Goal: Task Accomplishment & Management: Manage account settings

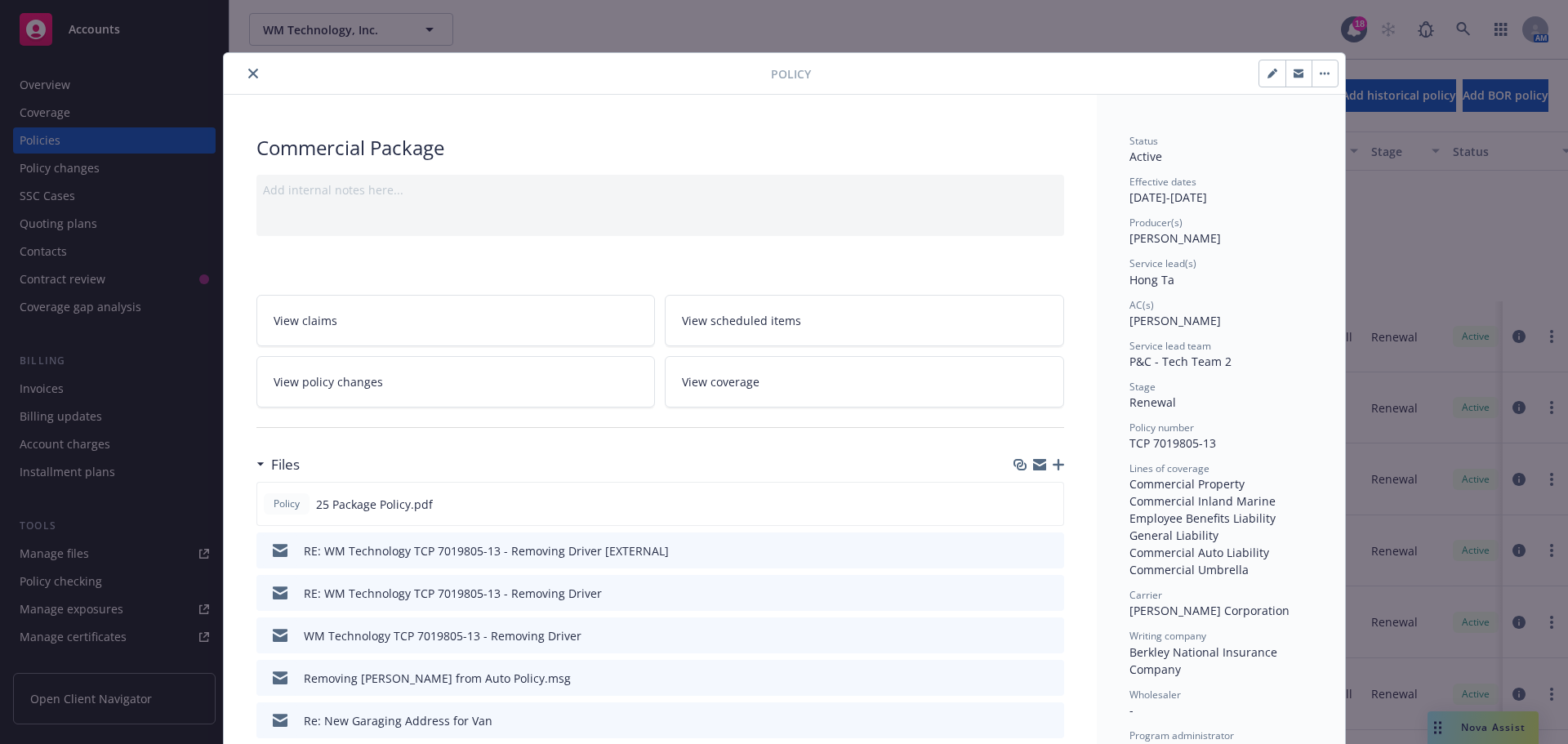
scroll to position [245, 0]
click at [248, 75] on icon "close" at bounding box center [253, 73] width 10 height 10
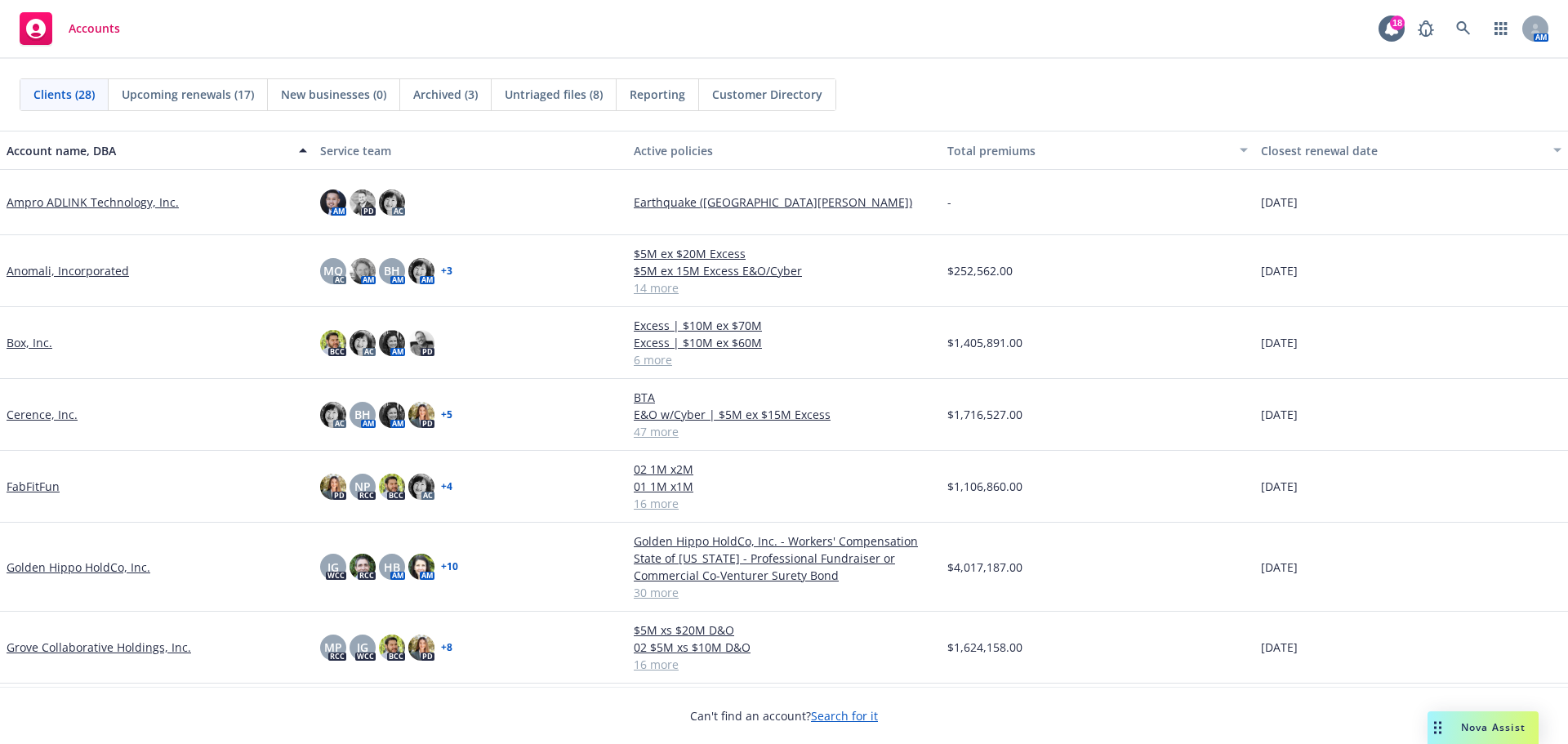
click at [45, 419] on link "Cerence, Inc." at bounding box center [42, 414] width 71 height 17
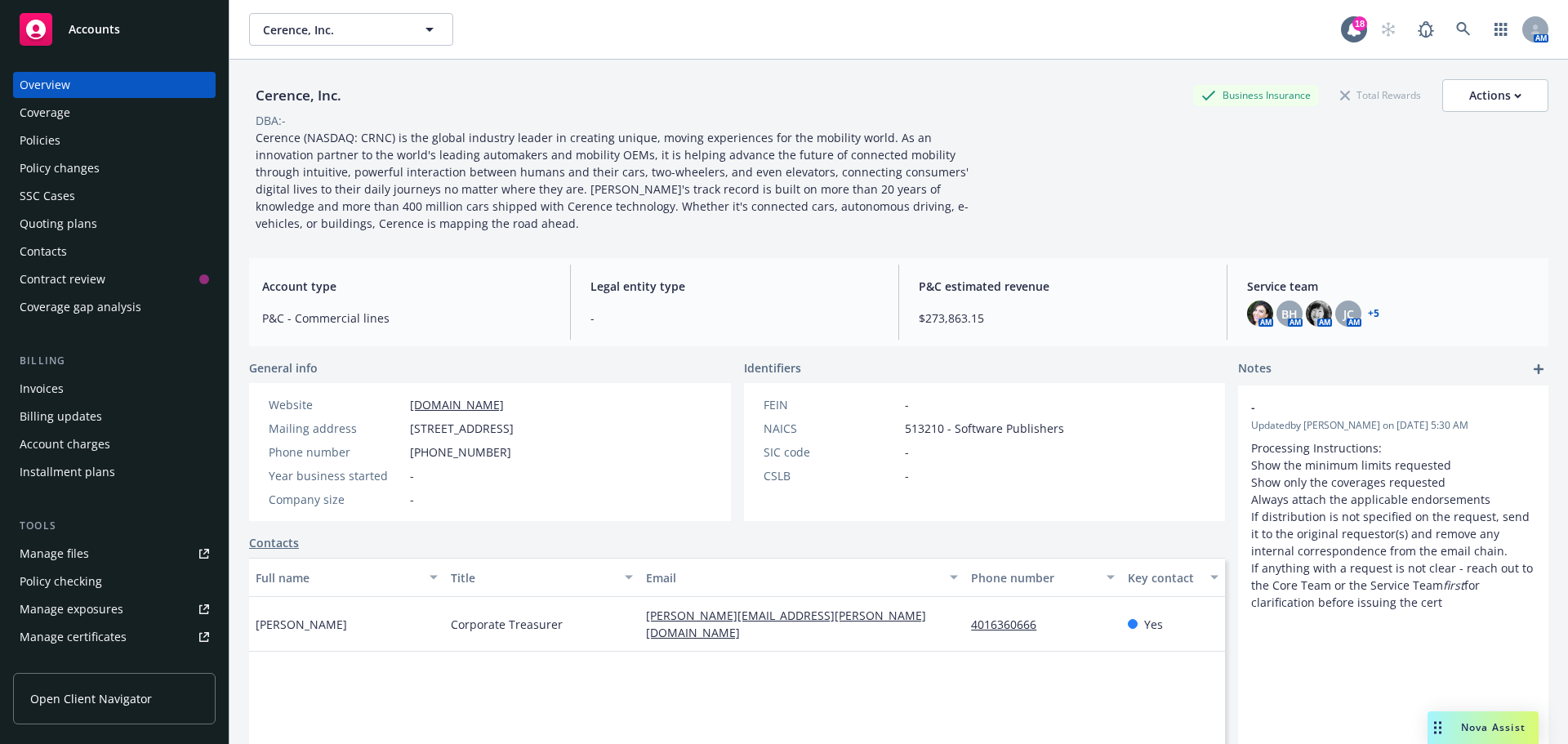
click at [66, 145] on div "Policies" at bounding box center [114, 140] width 189 height 26
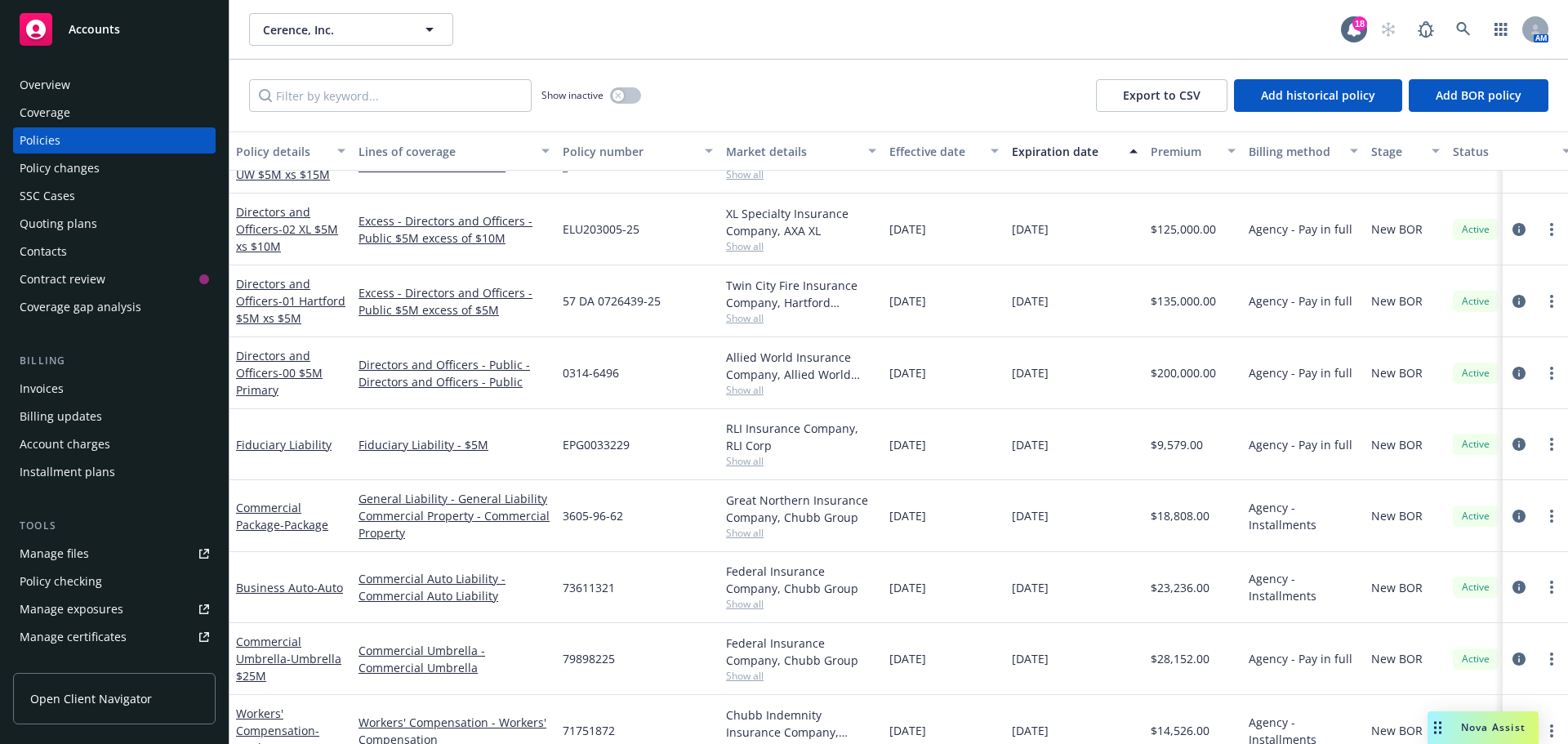
scroll to position [1142, 0]
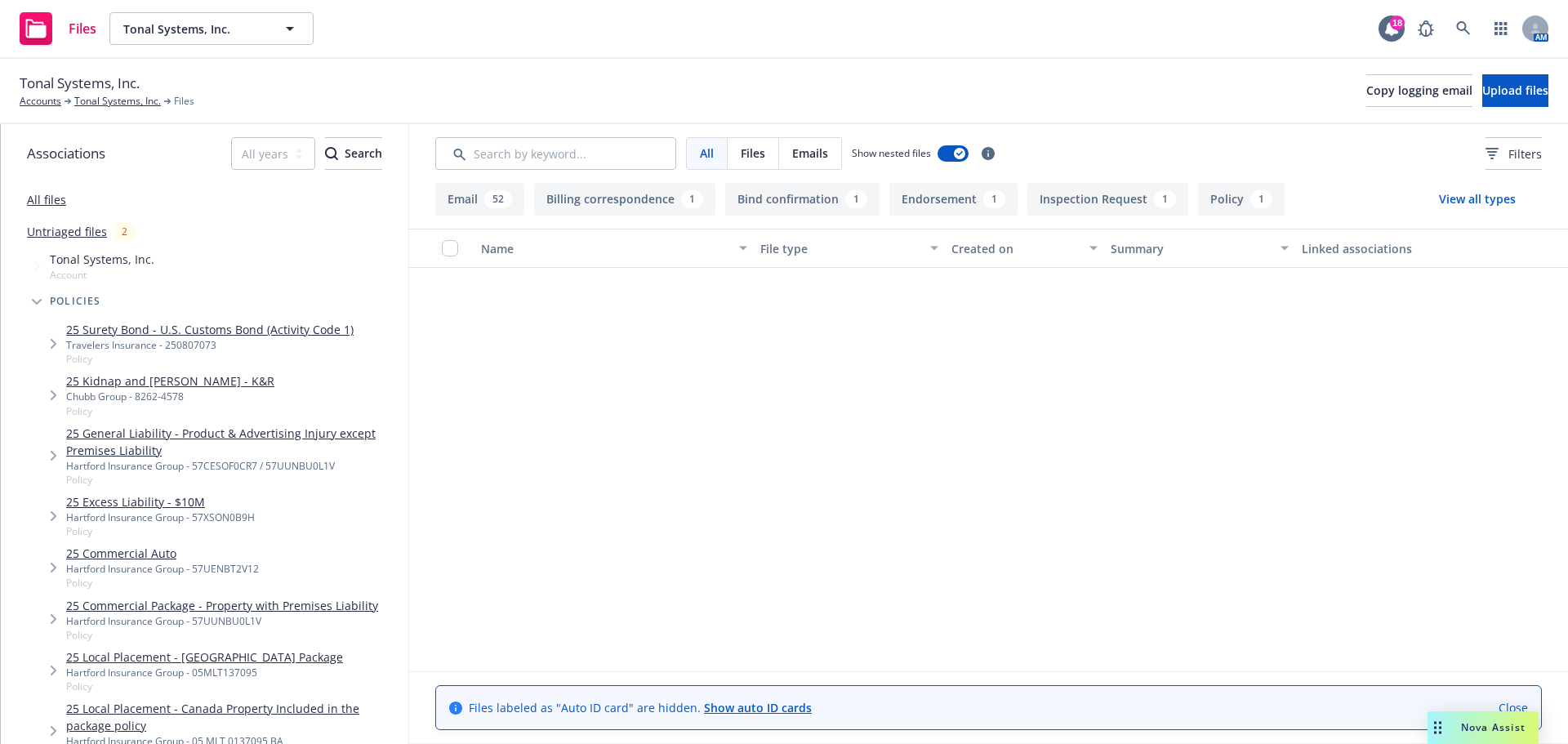
scroll to position [3266, 0]
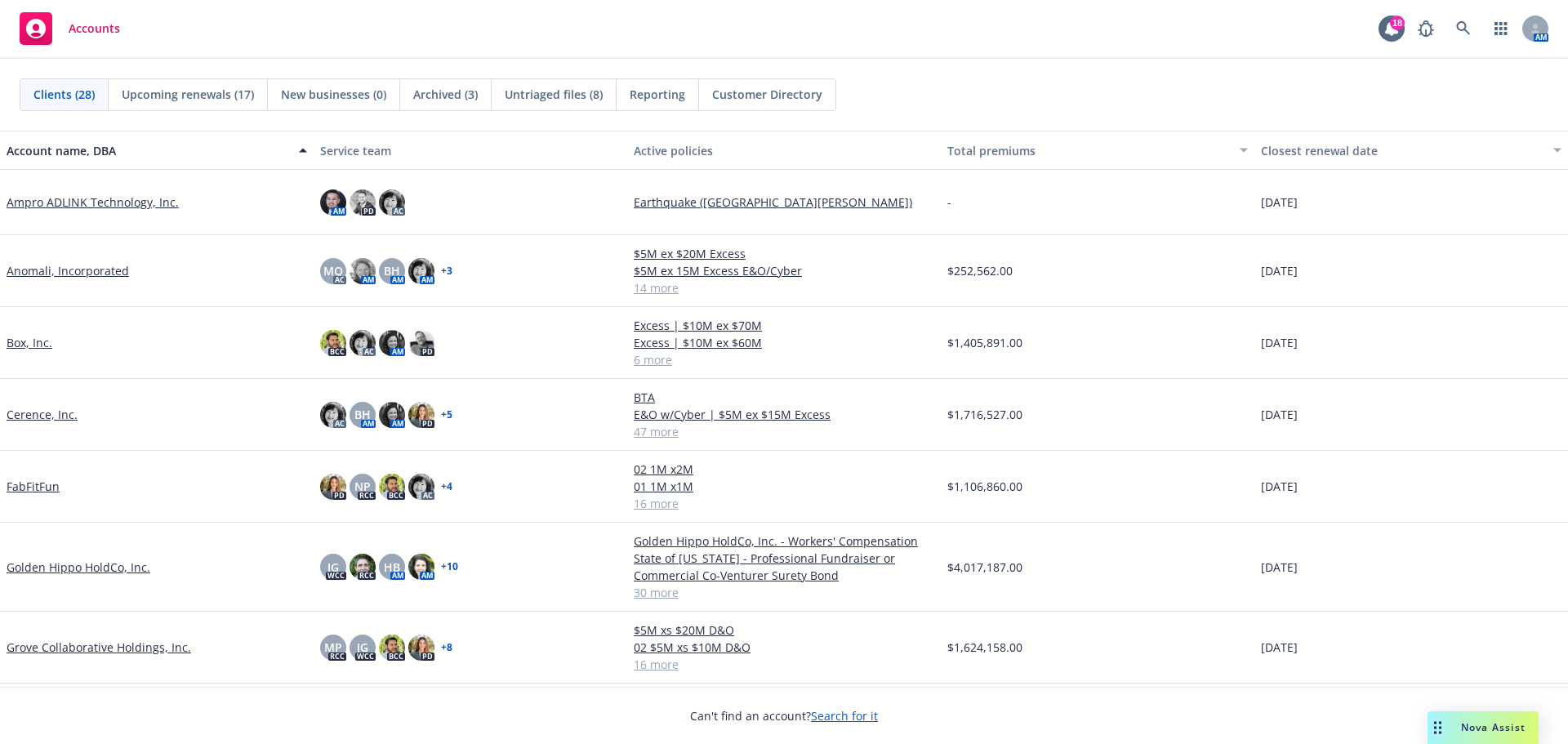
click at [33, 414] on link "Cerence, Inc." at bounding box center [42, 414] width 71 height 17
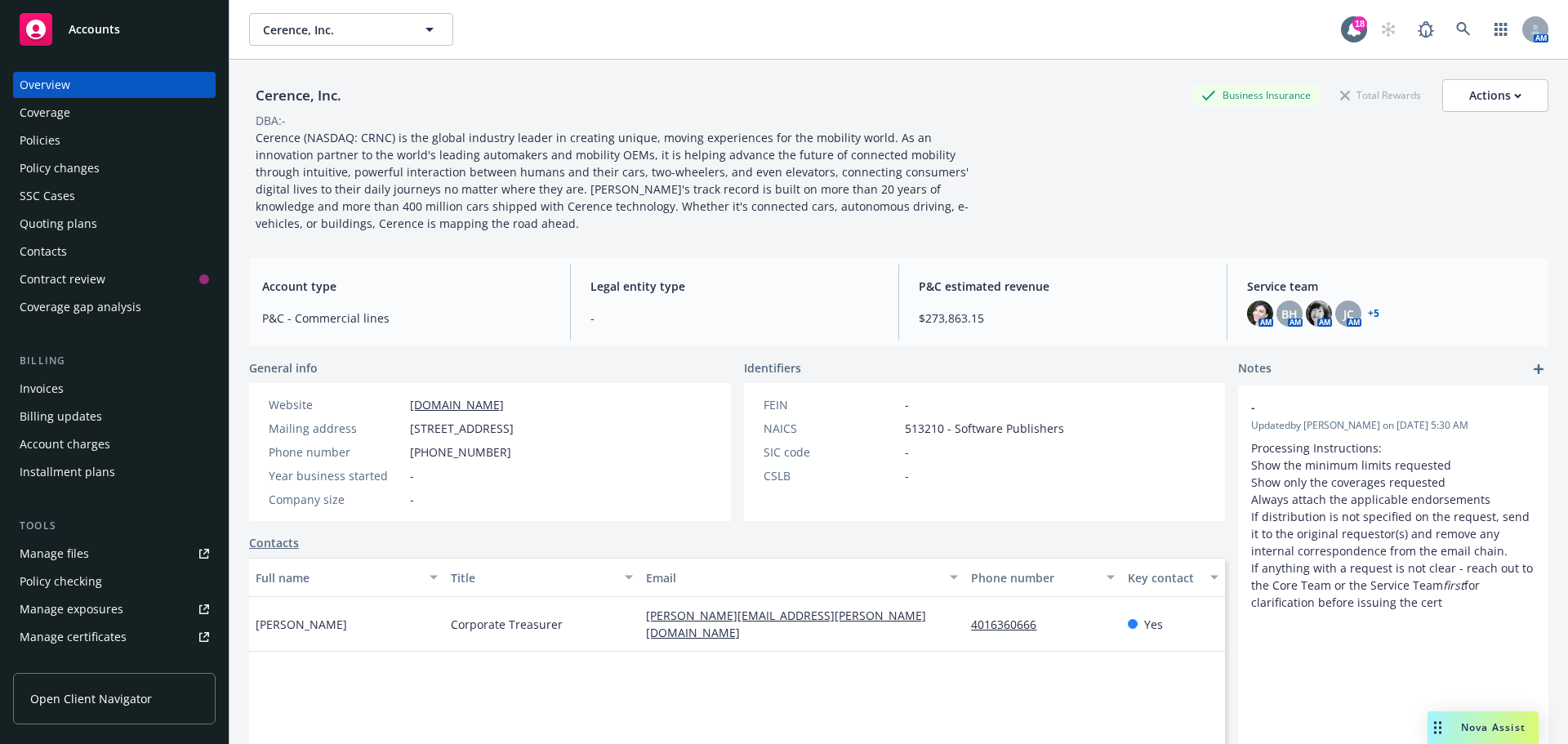
click at [85, 386] on div "Invoices" at bounding box center [114, 388] width 189 height 26
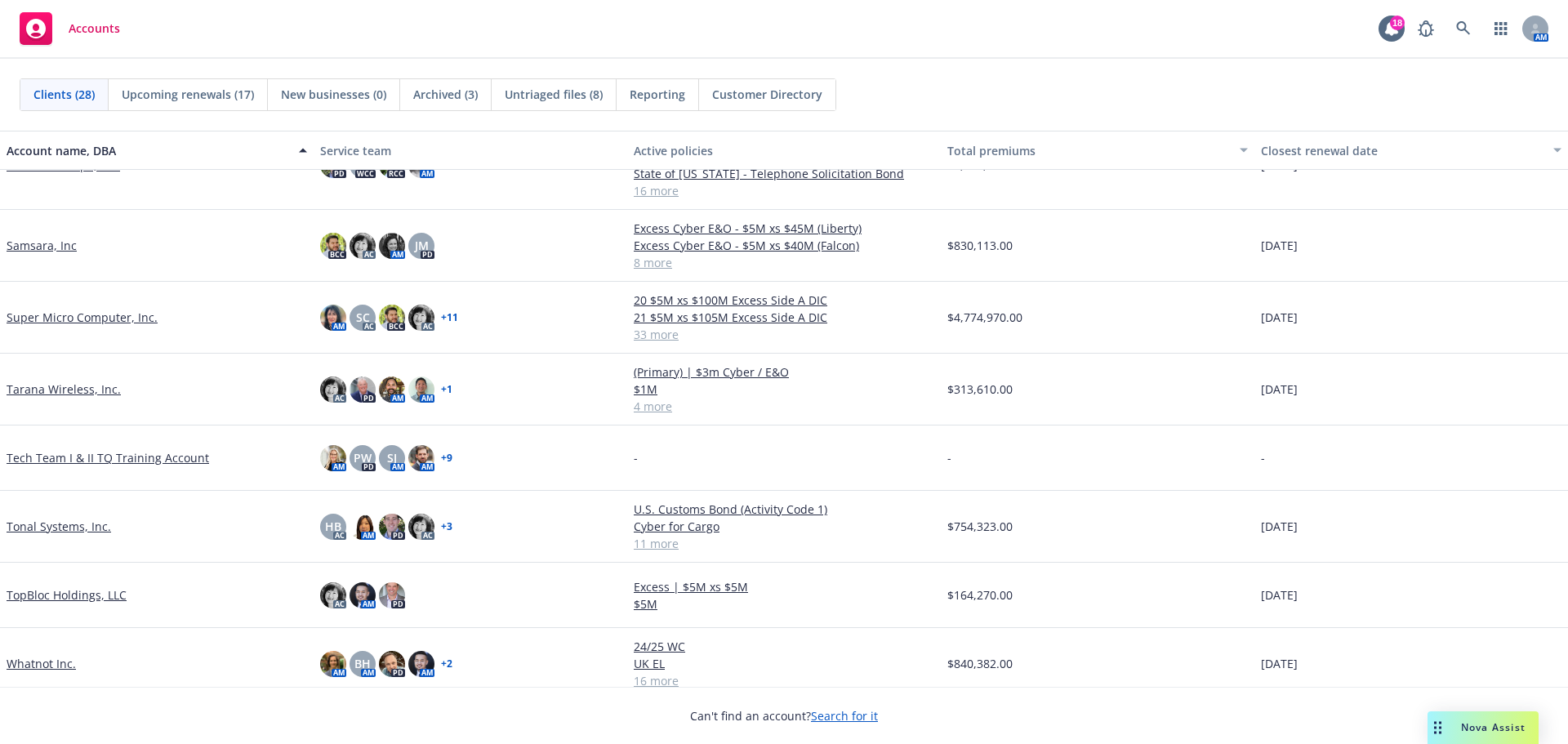
scroll to position [1358, 0]
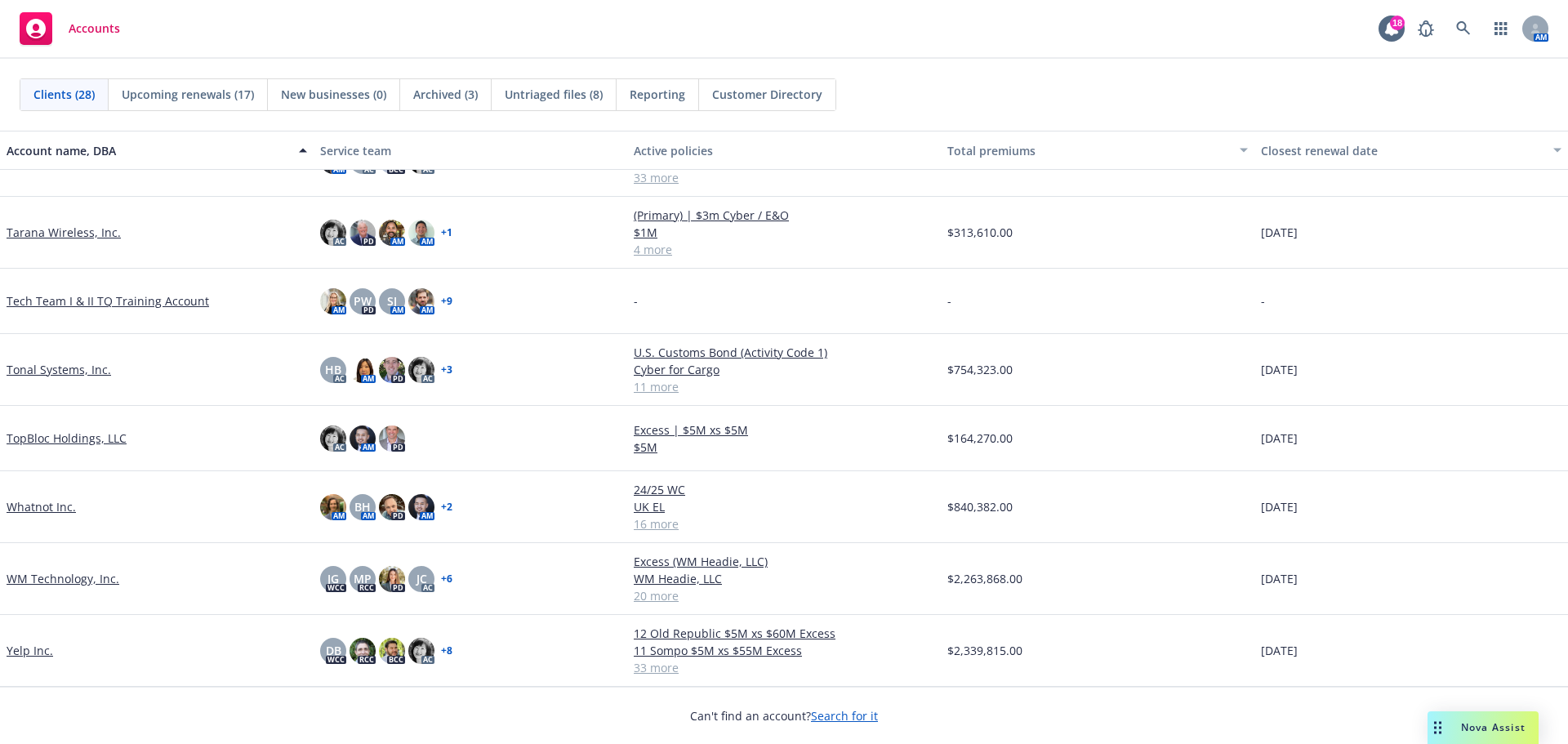
click at [31, 505] on link "Whatnot Inc." at bounding box center [41, 506] width 70 height 17
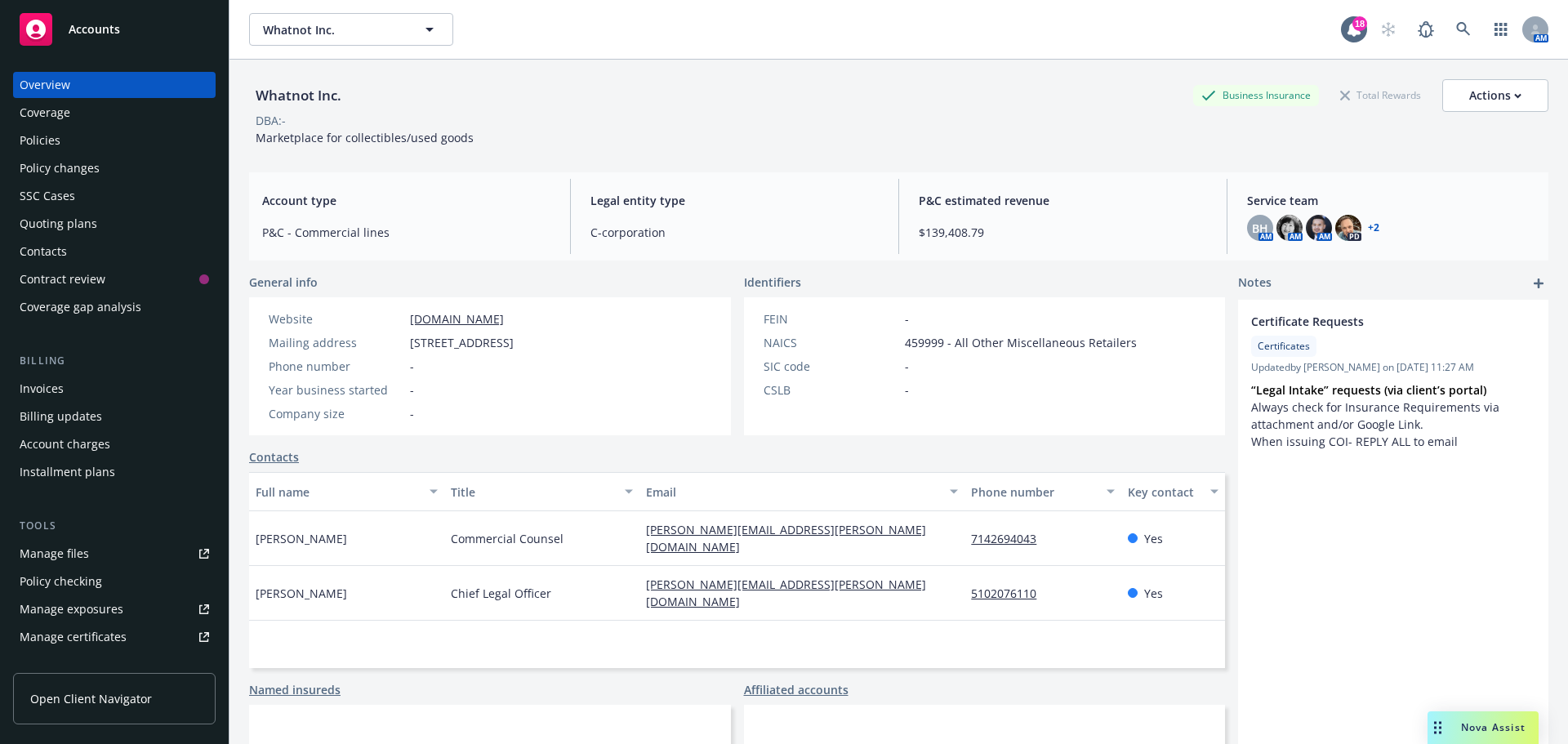
click at [85, 148] on div "Policies" at bounding box center [114, 140] width 189 height 26
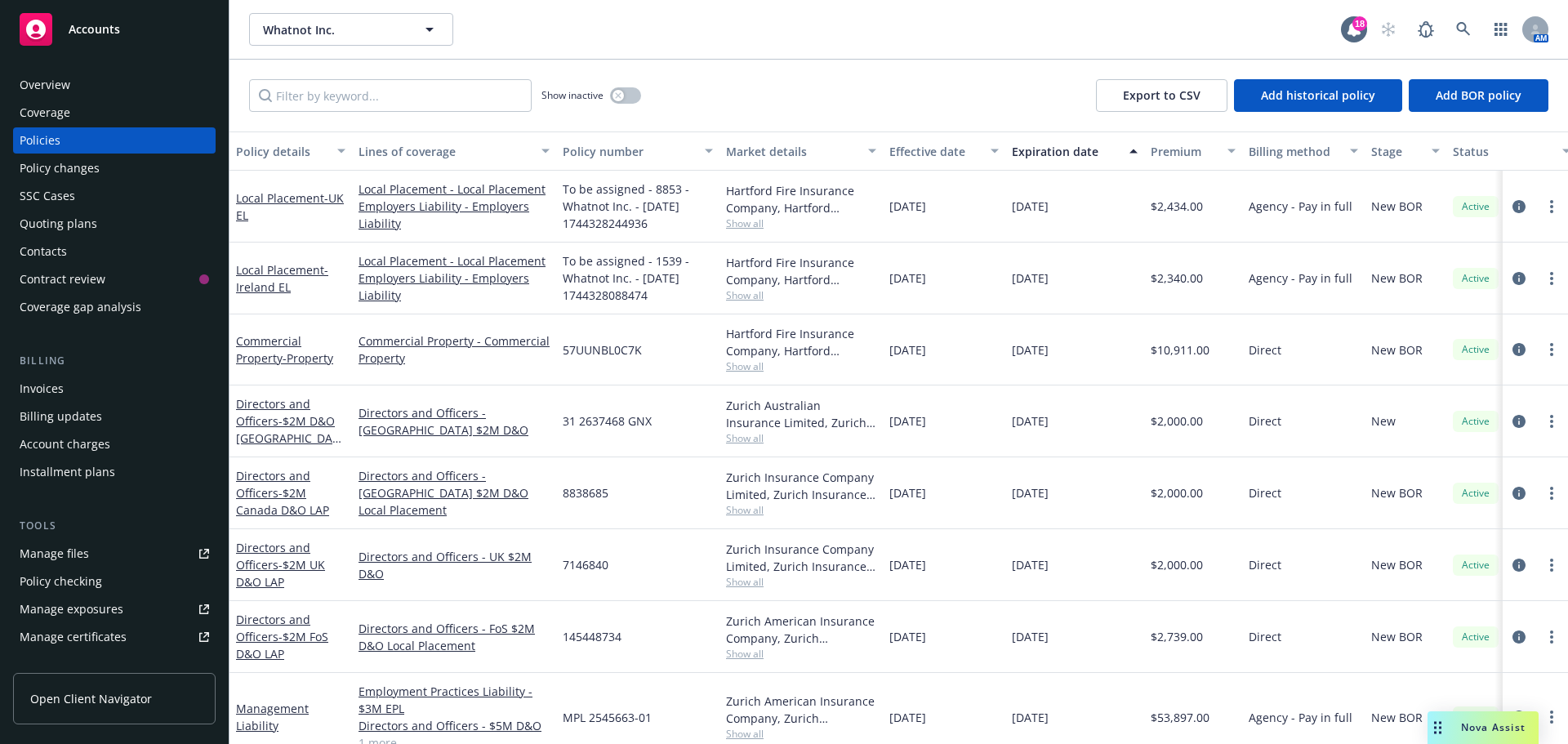
click at [58, 388] on div "Invoices" at bounding box center [41, 388] width 44 height 26
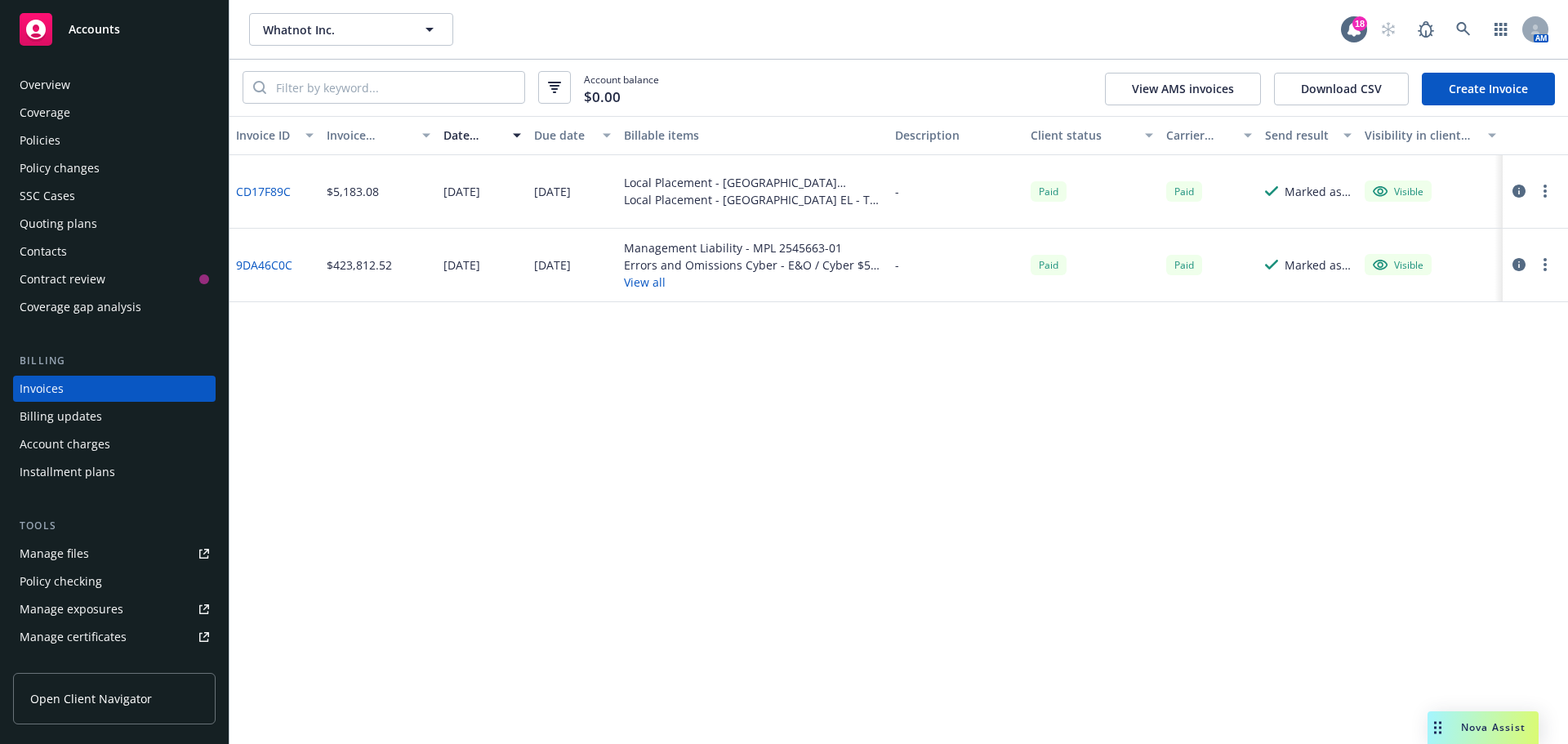
click at [273, 192] on link "CD17F89C" at bounding box center [263, 191] width 55 height 17
click at [52, 139] on div "Policies" at bounding box center [40, 140] width 41 height 26
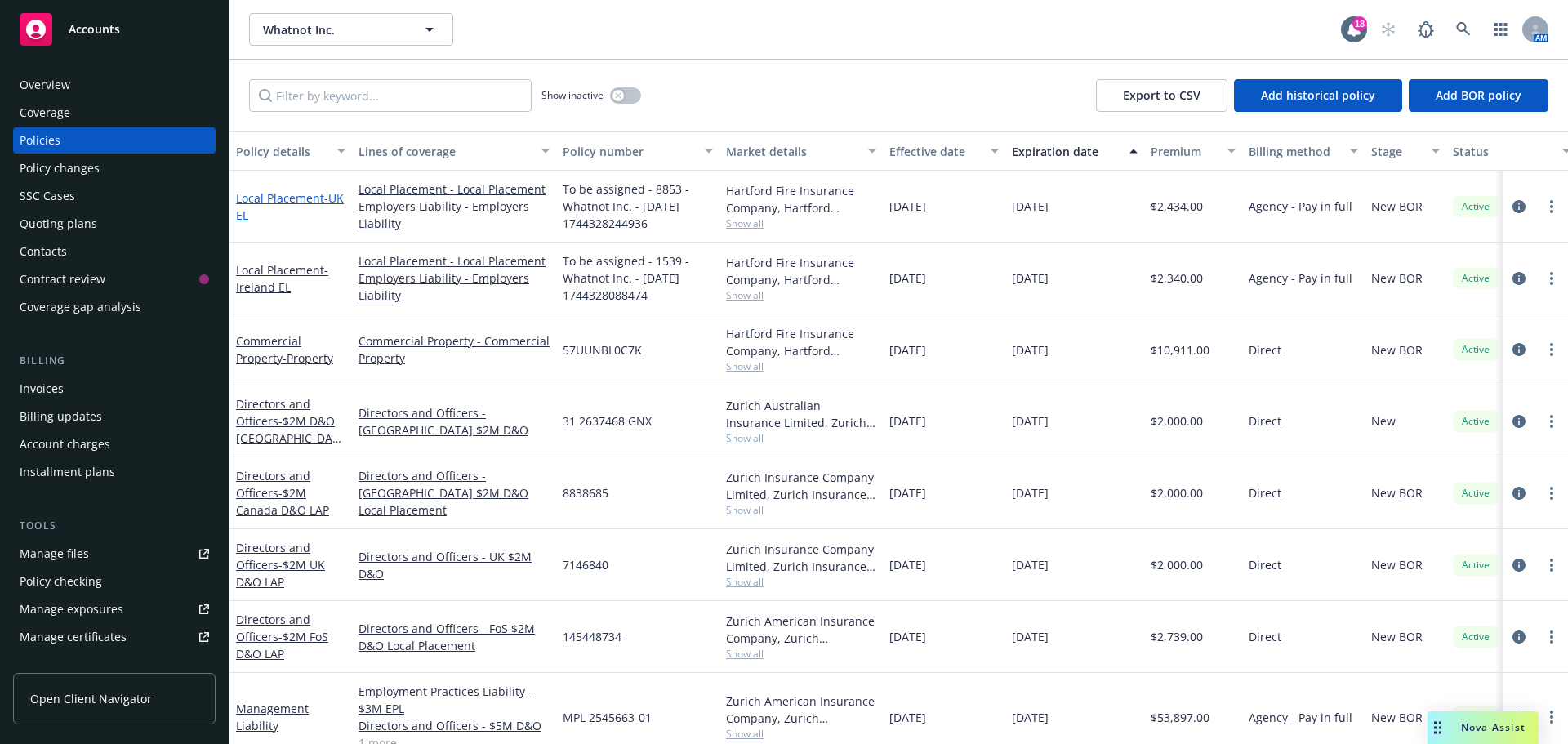
click at [259, 202] on link "Local Placement - UK EL" at bounding box center [290, 206] width 108 height 33
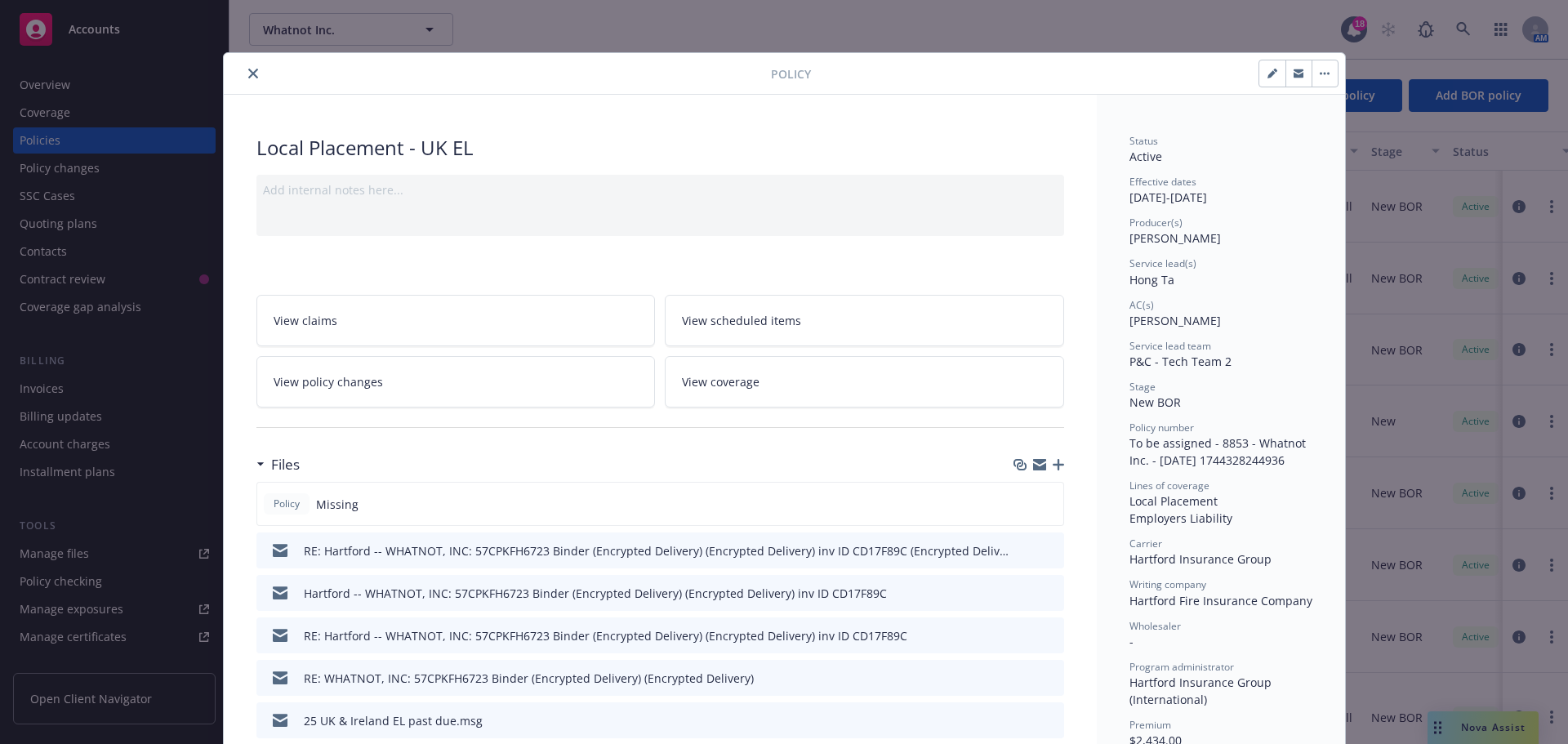
click at [248, 71] on icon "close" at bounding box center [253, 73] width 10 height 10
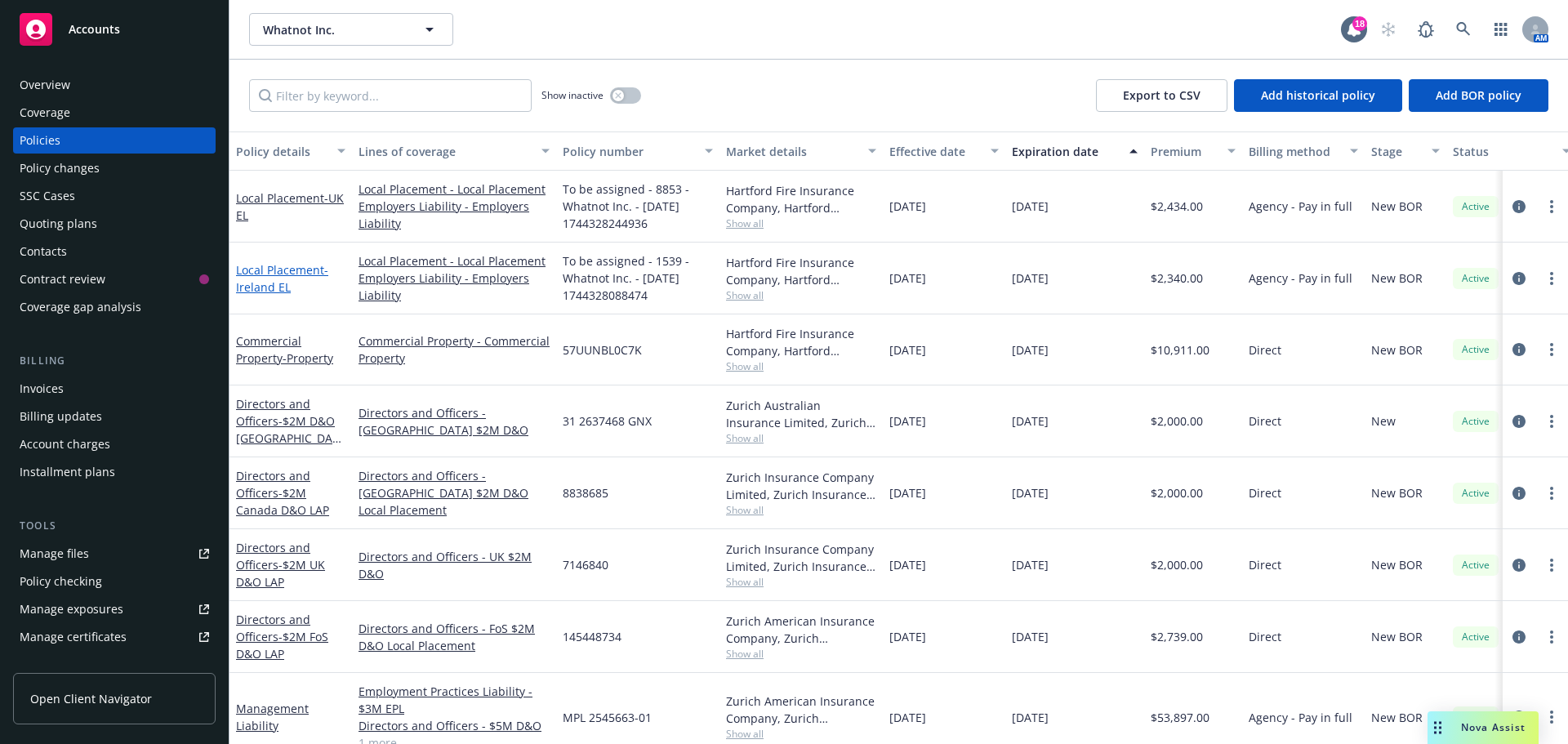
click at [256, 276] on link "Local Placement - Ireland EL" at bounding box center [281, 278] width 92 height 33
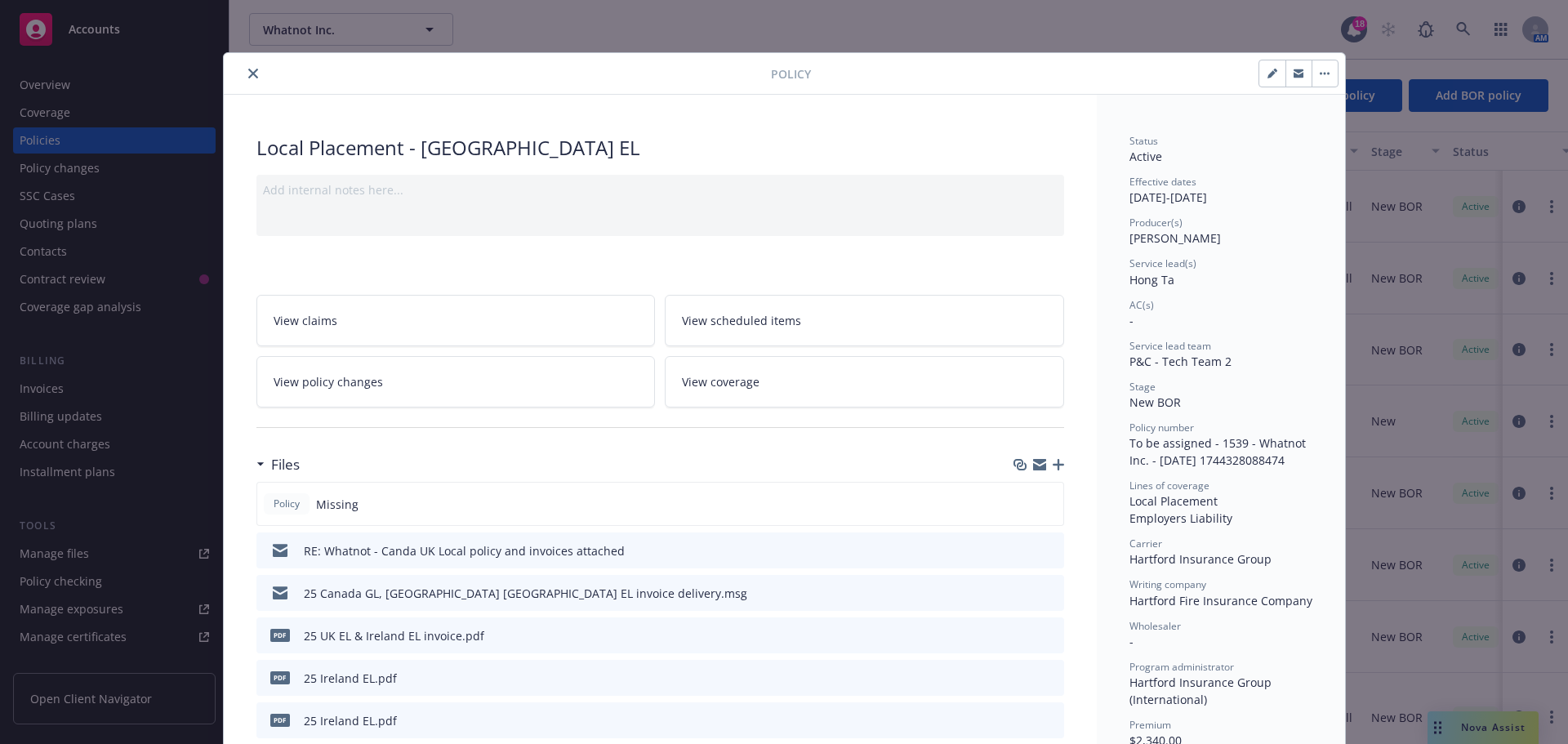
click at [1014, 545] on icon "download file" at bounding box center [1021, 549] width 13 height 13
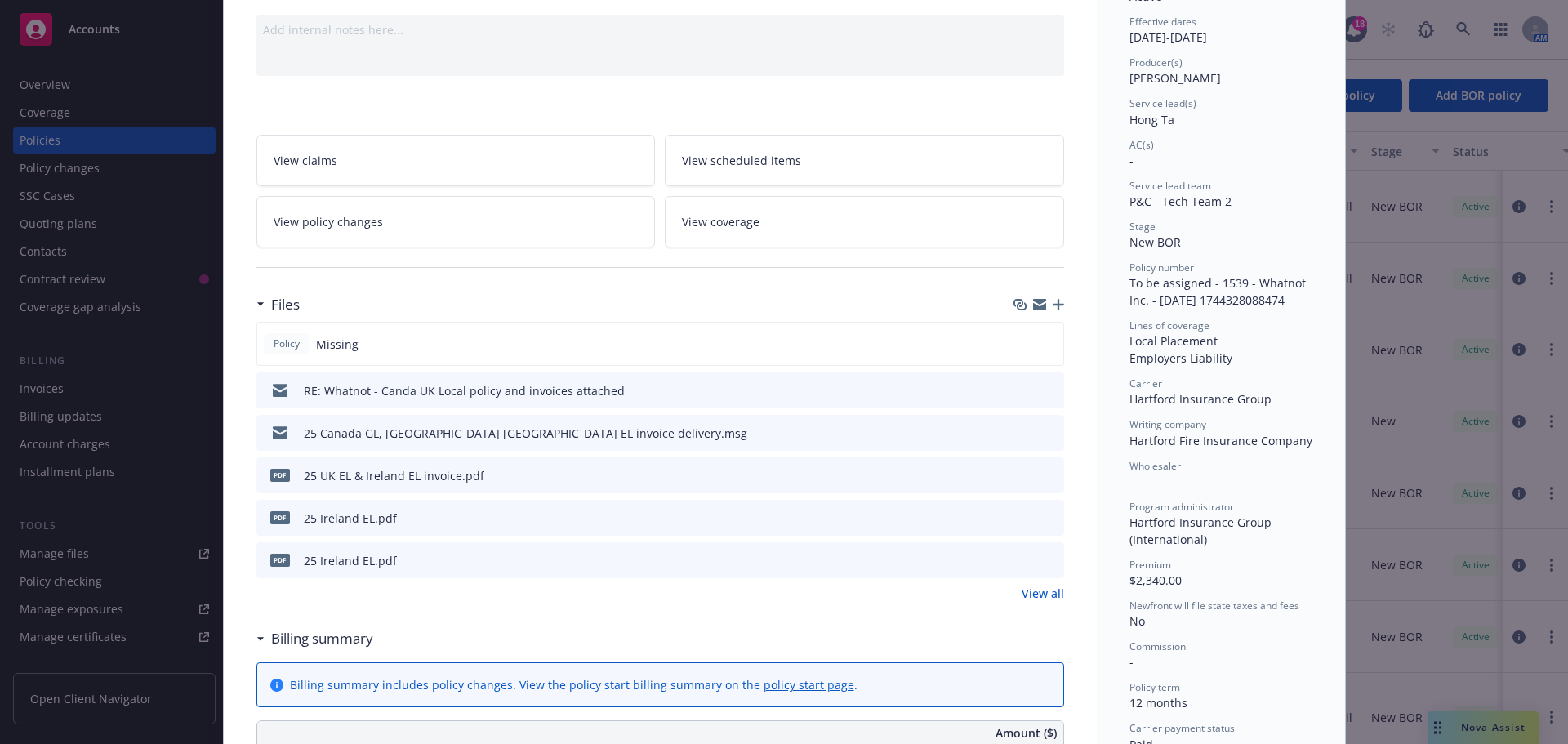
scroll to position [163, 0]
click at [1014, 507] on icon "download file" at bounding box center [1021, 514] width 13 height 13
click at [1014, 553] on icon "download file" at bounding box center [1021, 556] width 13 height 13
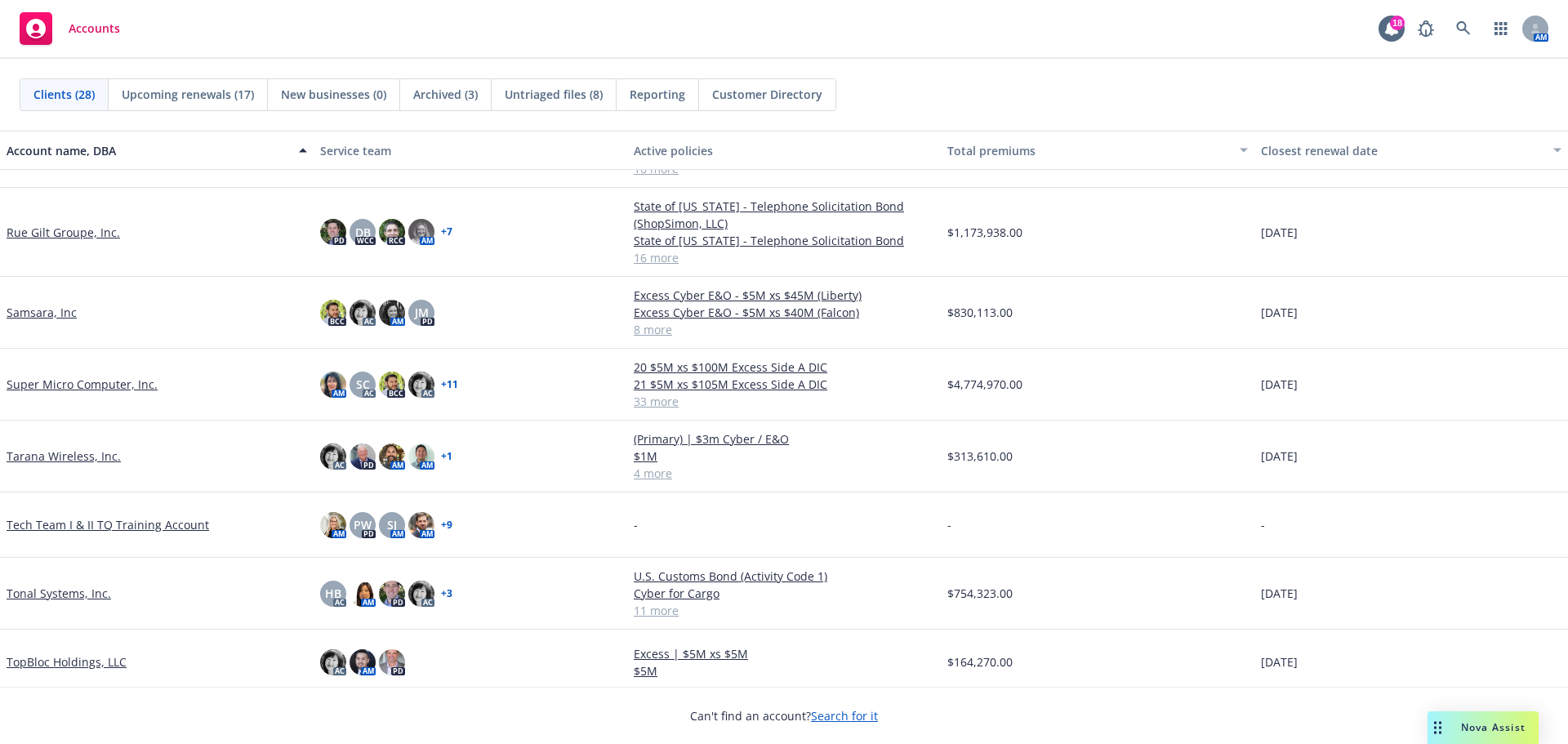
scroll to position [949, 0]
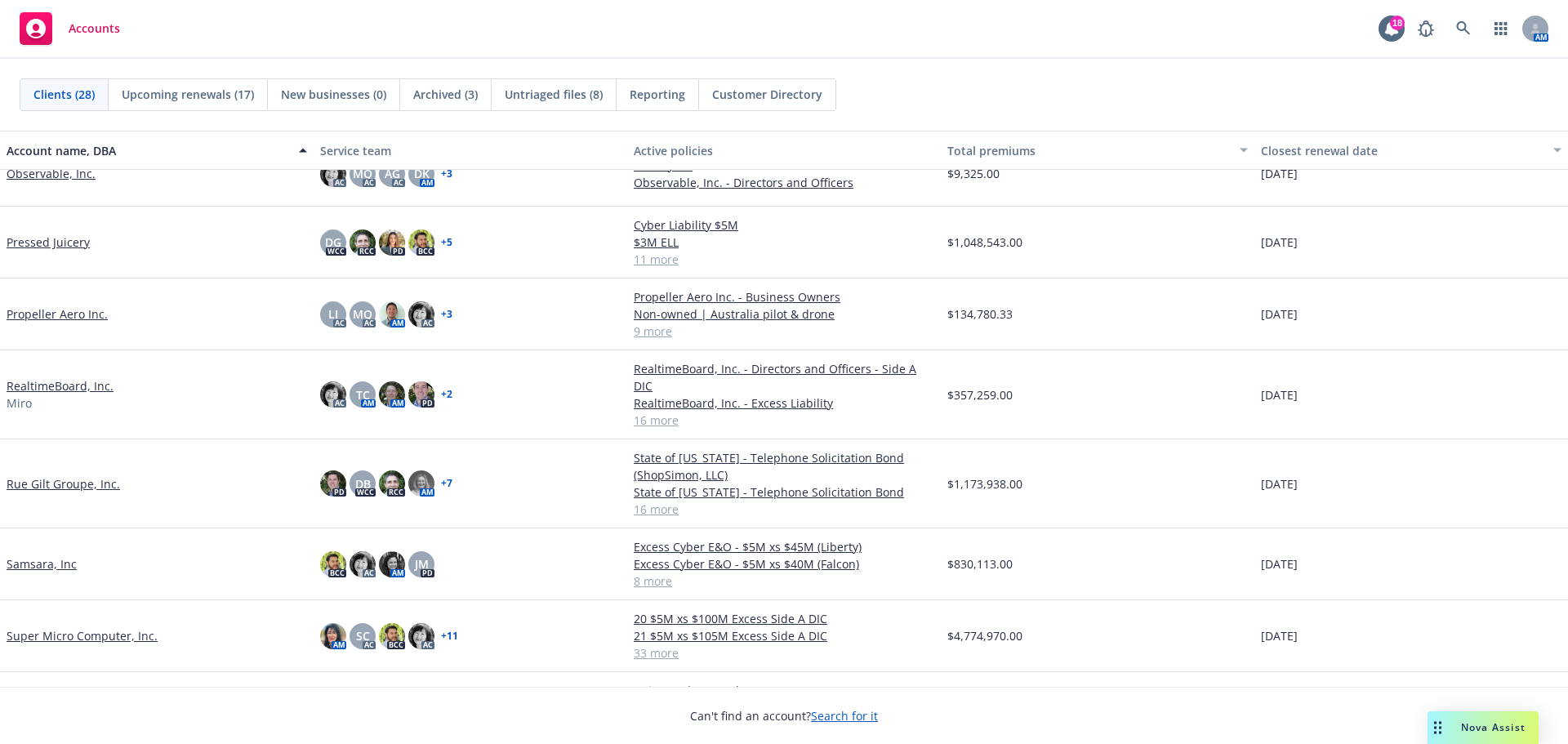
click at [64, 476] on link "Rue Gilt Groupe, Inc." at bounding box center [63, 484] width 113 height 17
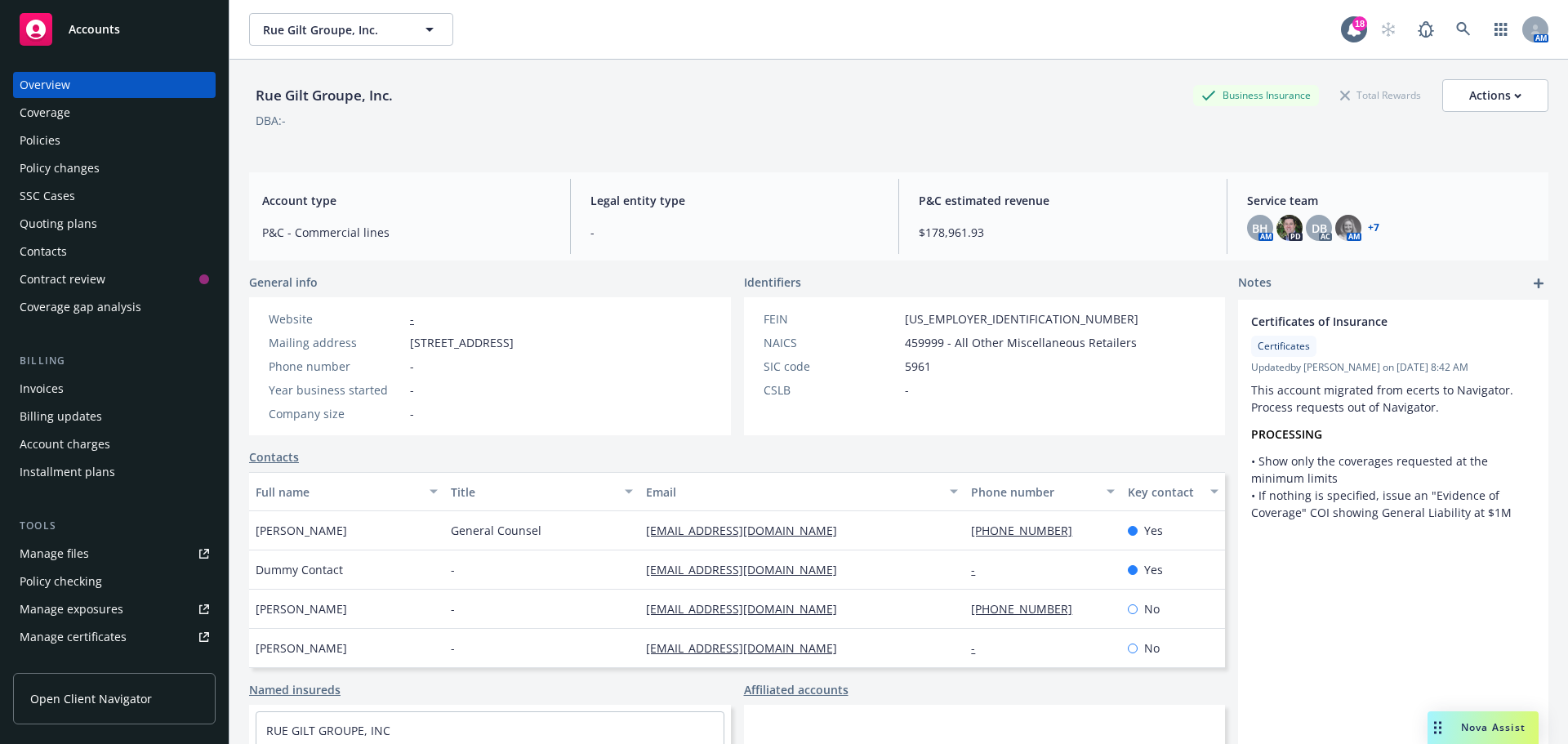
click at [50, 138] on div "Policies" at bounding box center [40, 140] width 41 height 26
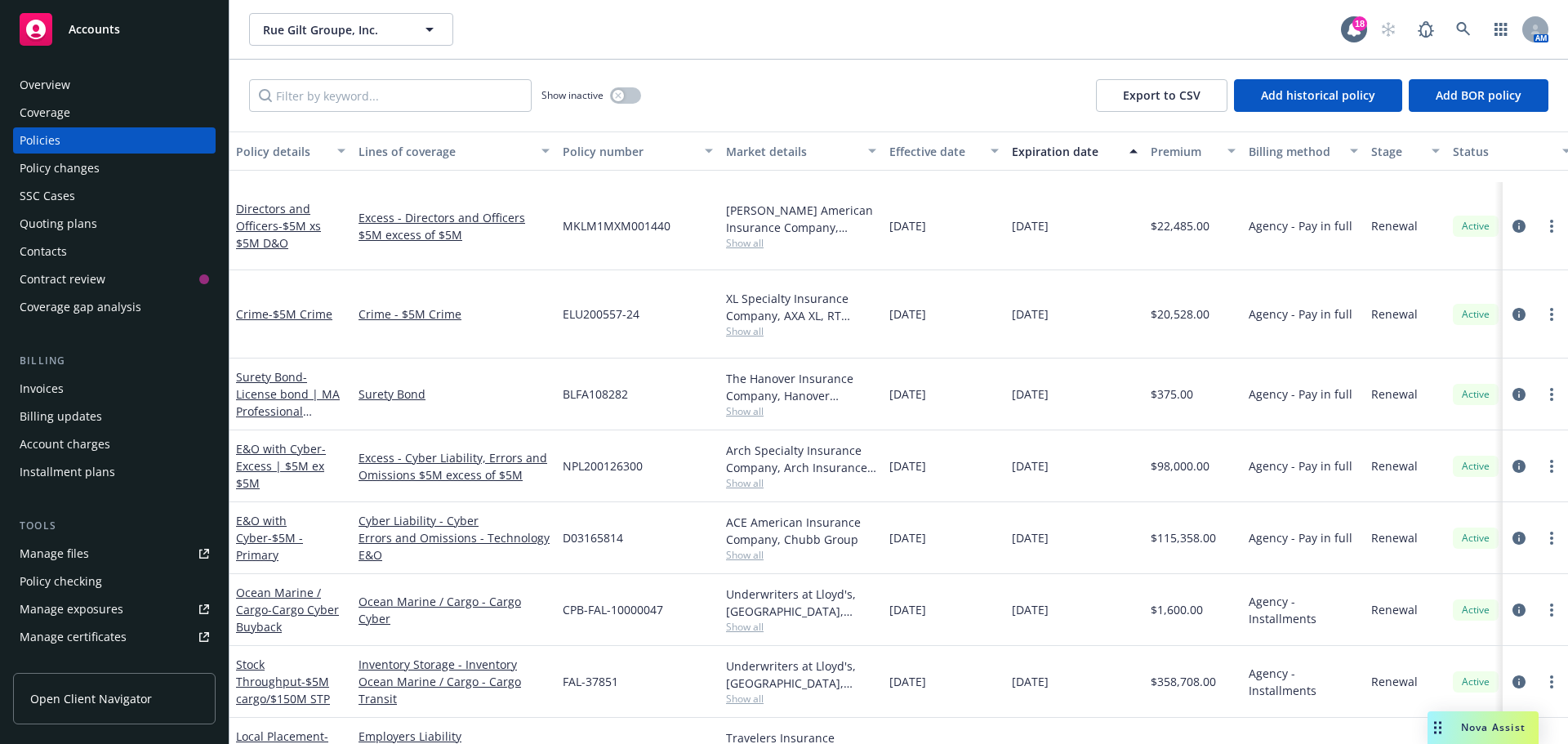
scroll to position [245, 0]
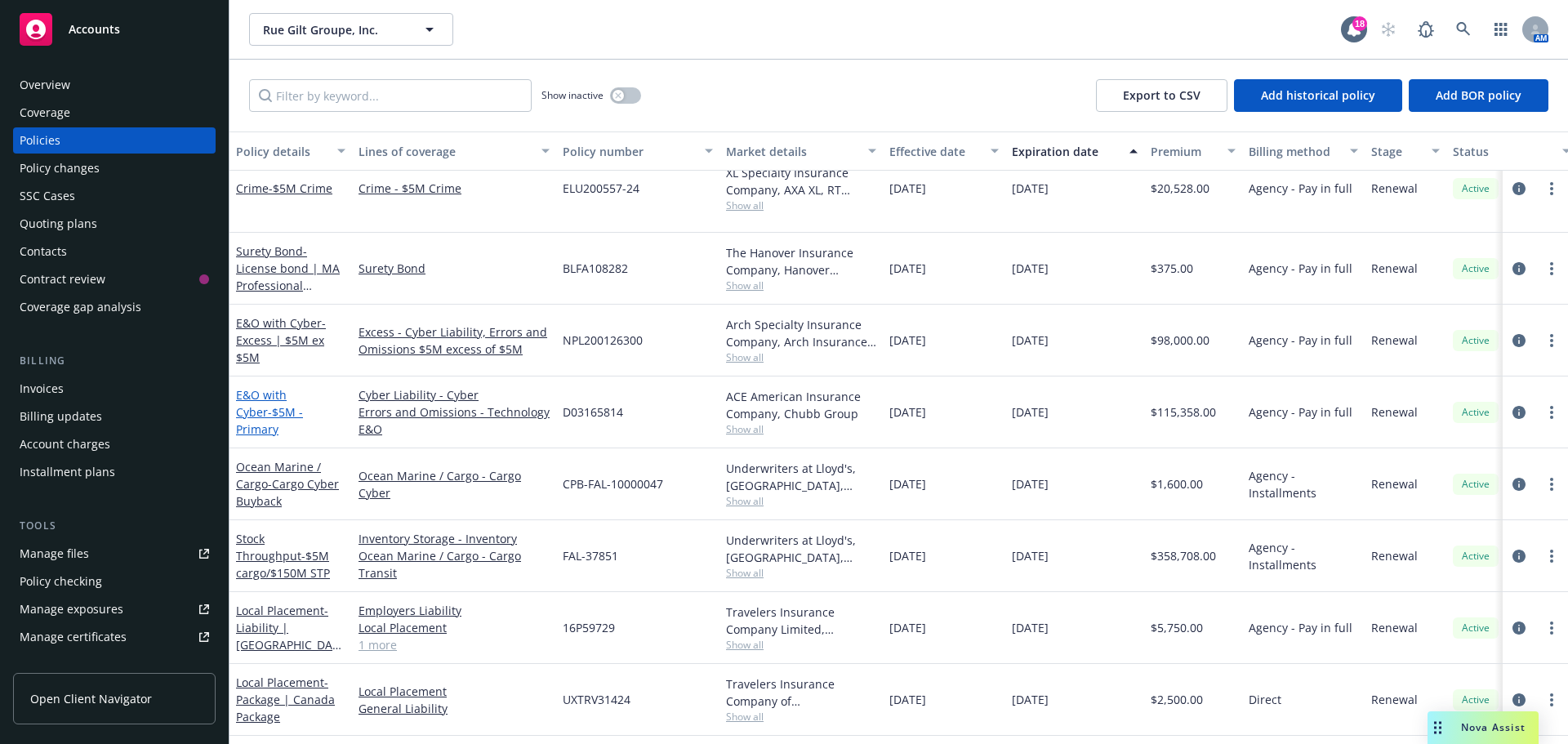
click at [273, 387] on link "E&O with Cyber - $5M - Primary" at bounding box center [269, 412] width 67 height 50
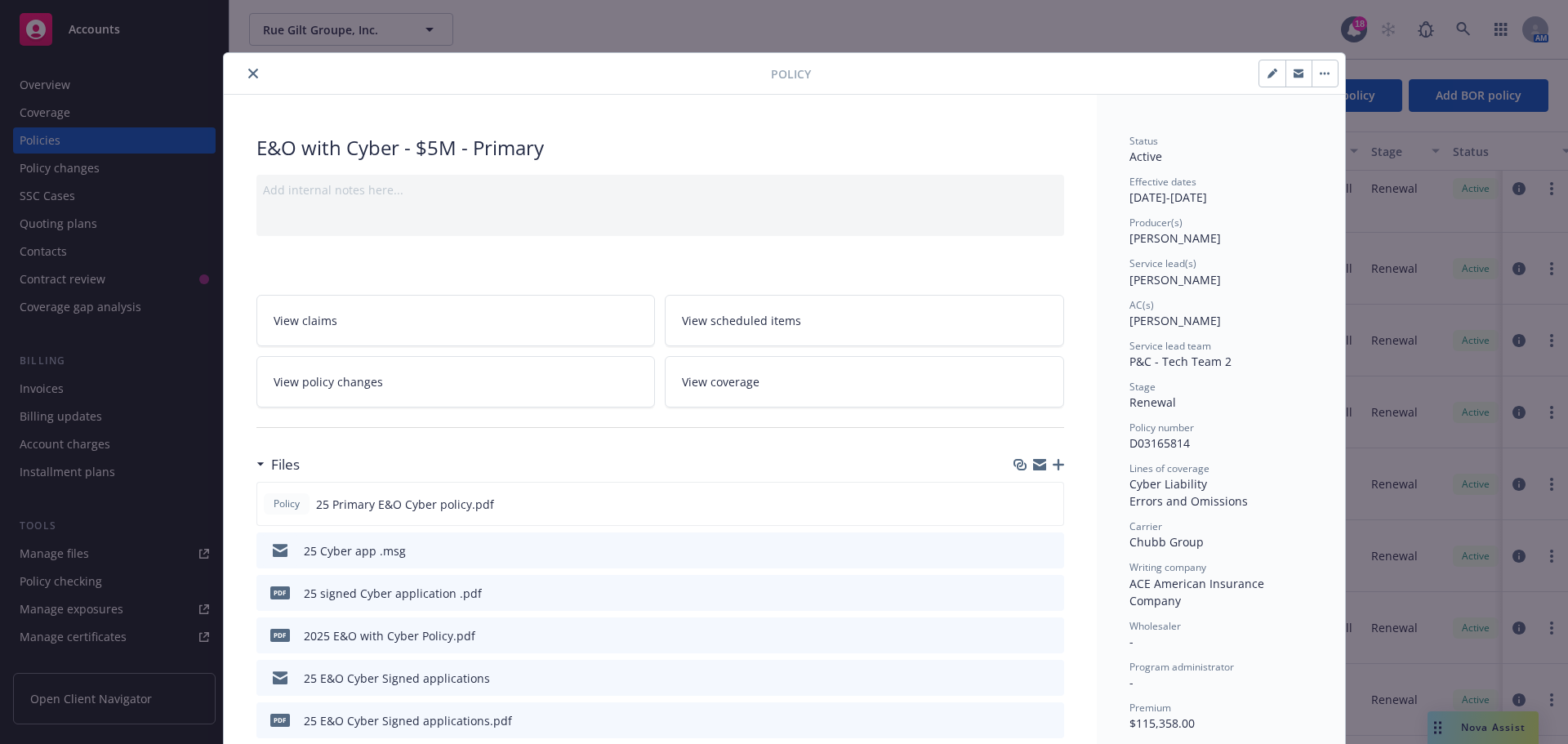
click at [248, 69] on icon "close" at bounding box center [253, 73] width 10 height 10
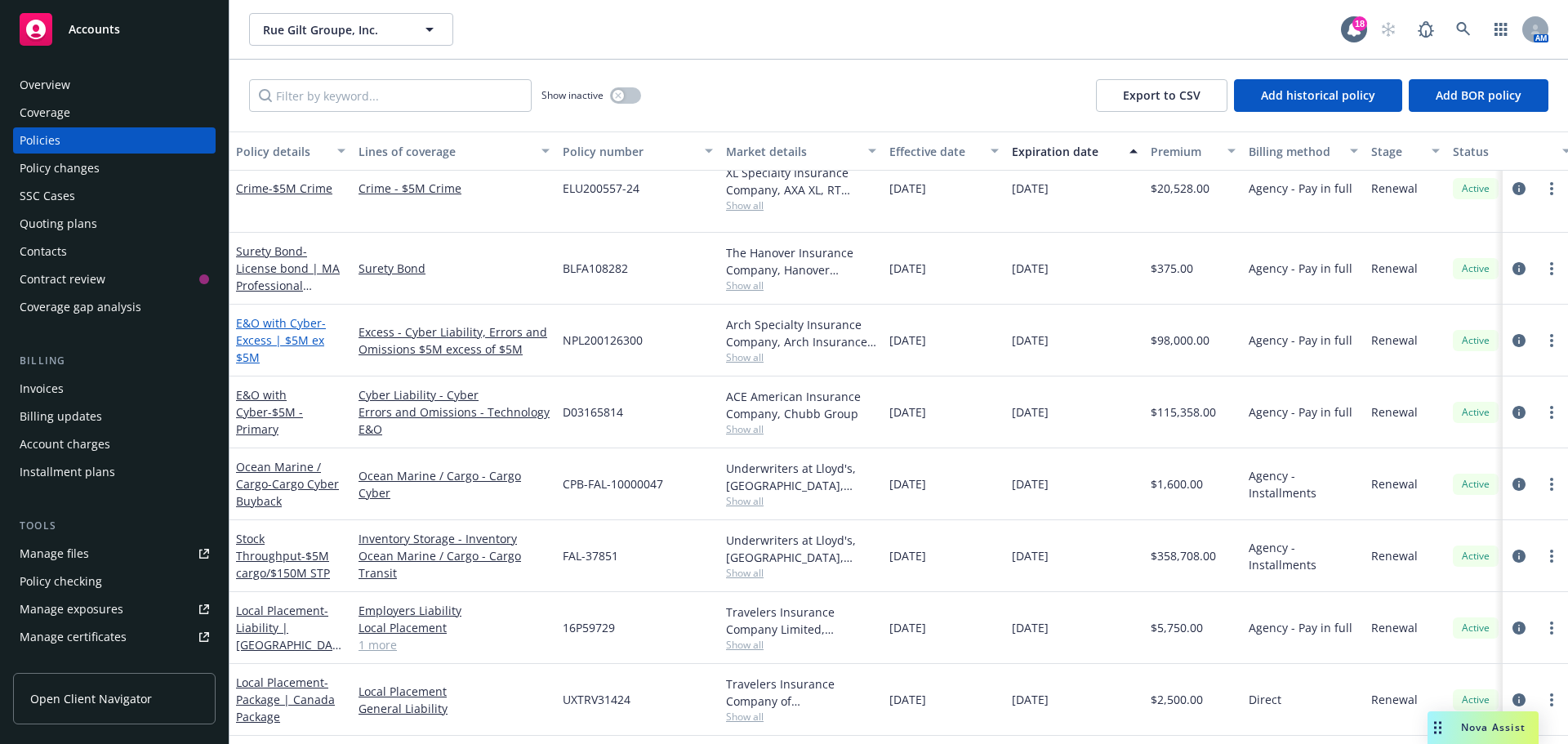
click at [294, 315] on span "- Excess | $5M ex $5M" at bounding box center [281, 340] width 90 height 50
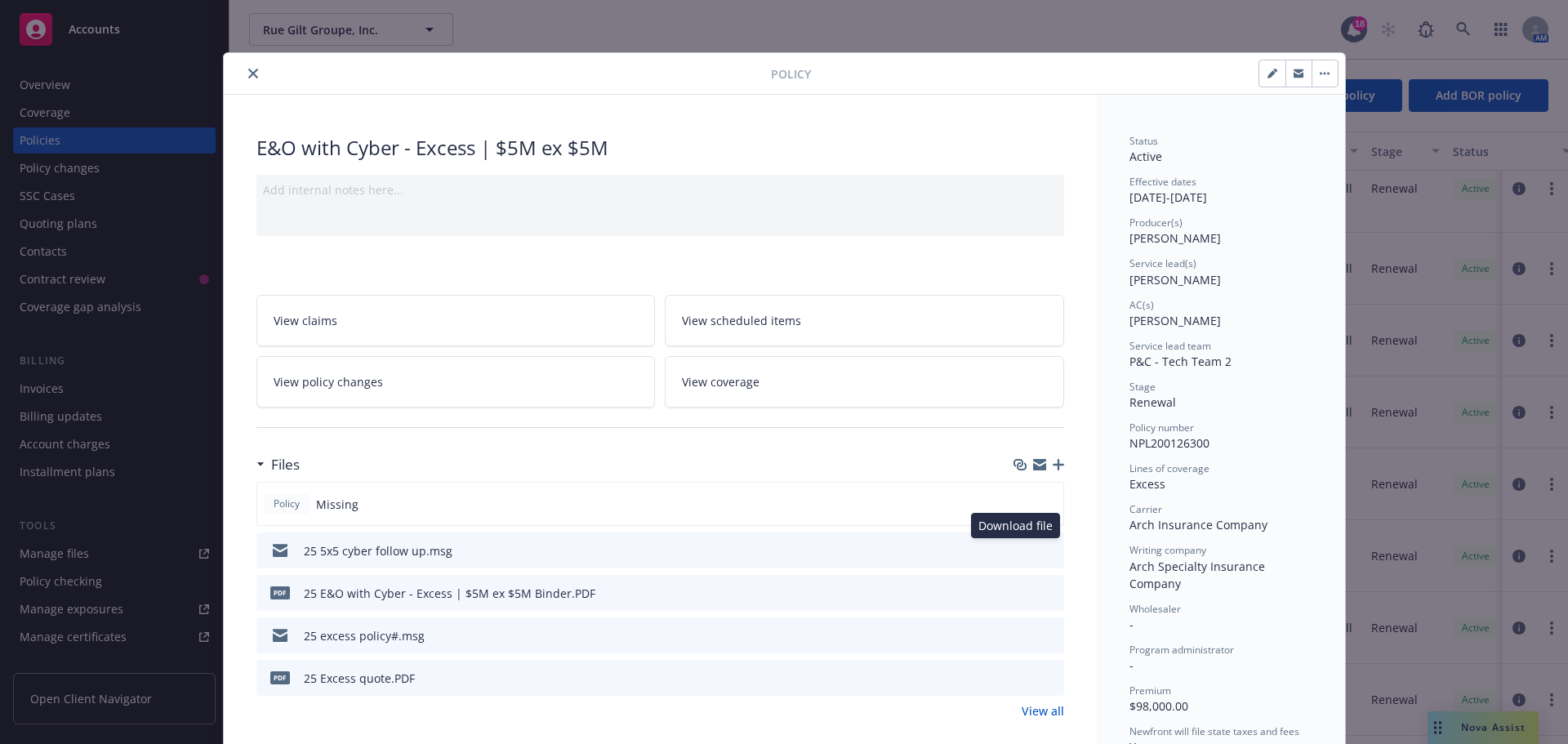
click at [1019, 547] on icon "download file" at bounding box center [1021, 549] width 13 height 13
drag, startPoint x: 1028, startPoint y: 462, endPoint x: 7, endPoint y: 317, distance: 1031.2
click at [1033, 462] on icon "button" at bounding box center [1039, 464] width 13 height 13
click at [247, 67] on button "close" at bounding box center [253, 73] width 20 height 20
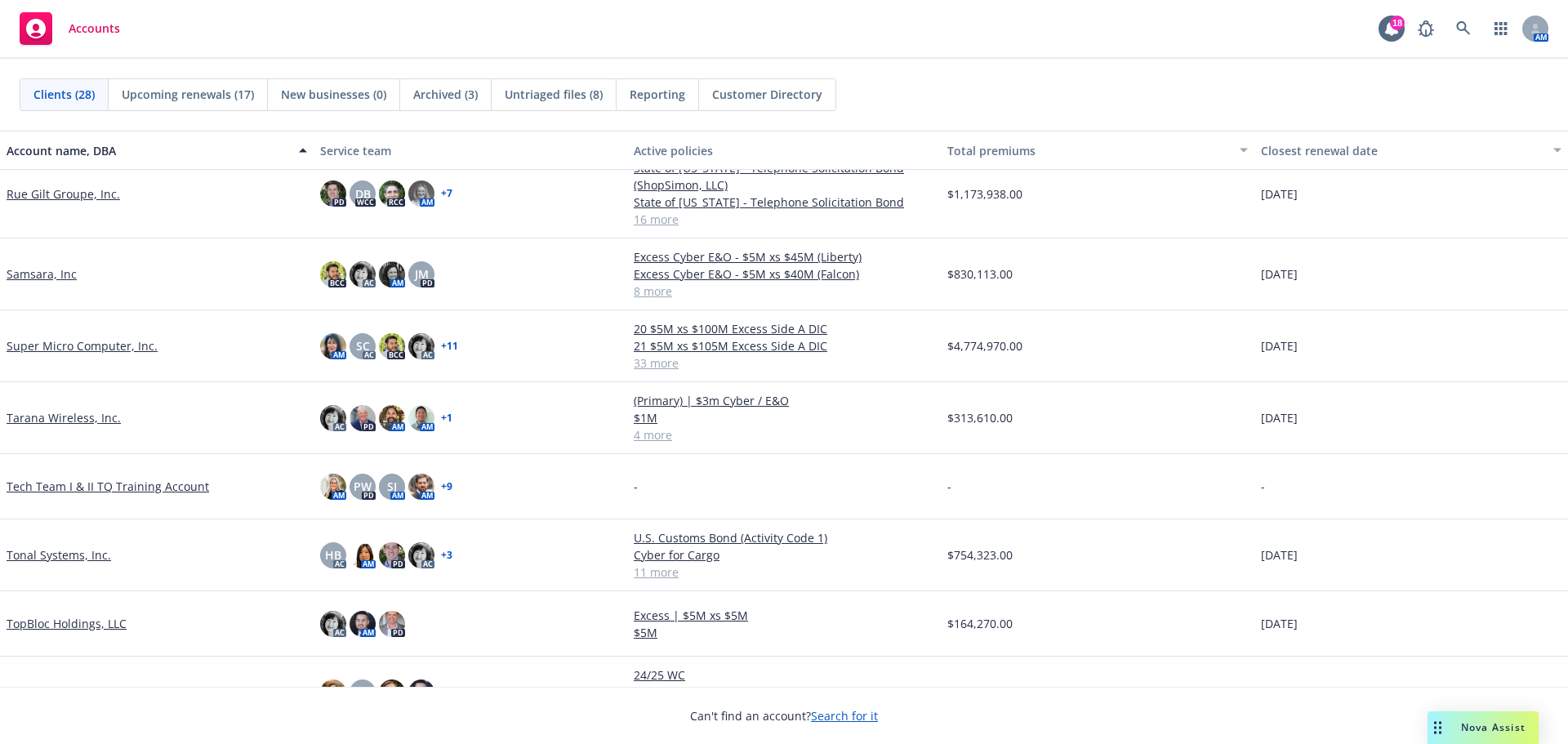
scroll to position [1194, 0]
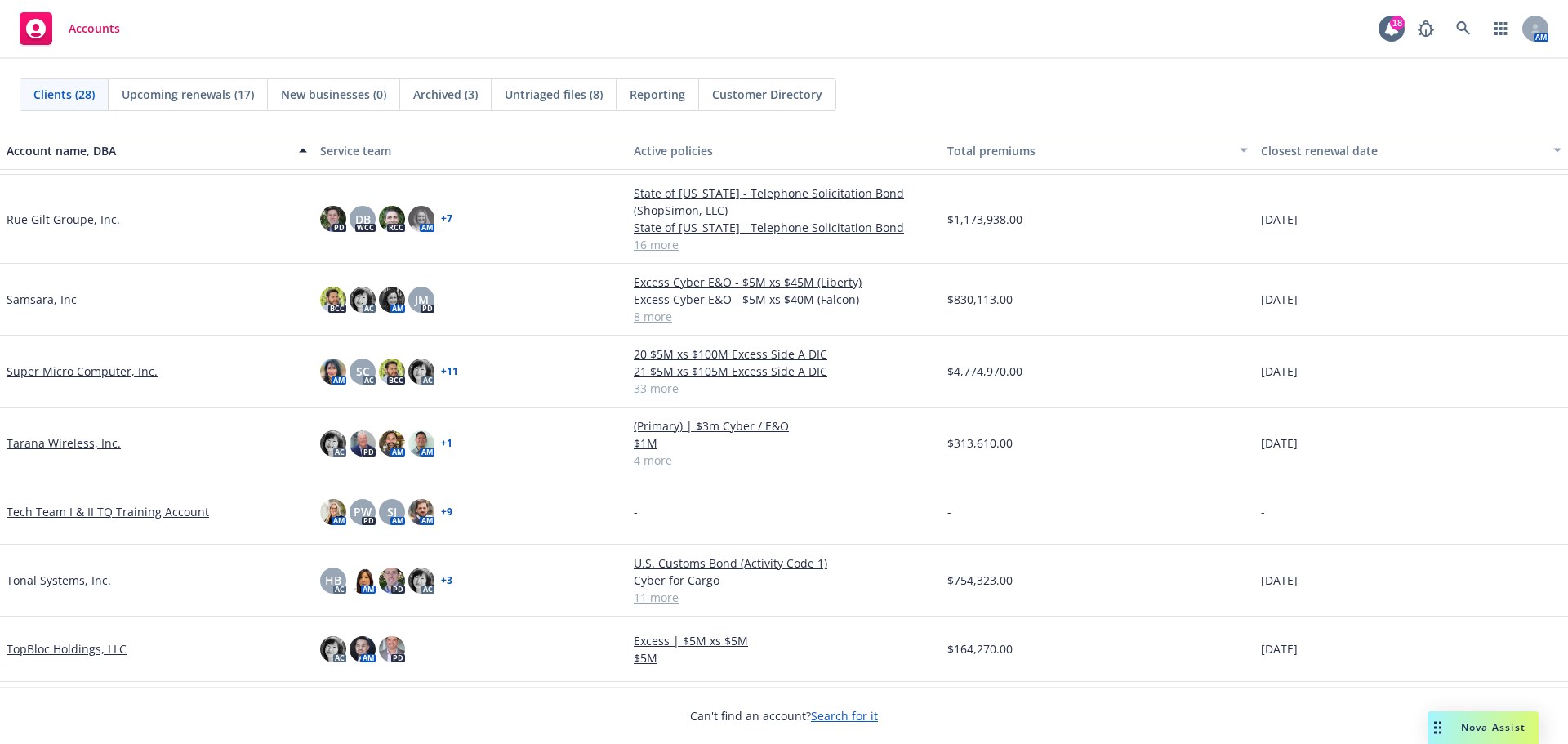
click at [120, 362] on link "Super Micro Computer, Inc." at bounding box center [82, 371] width 151 height 17
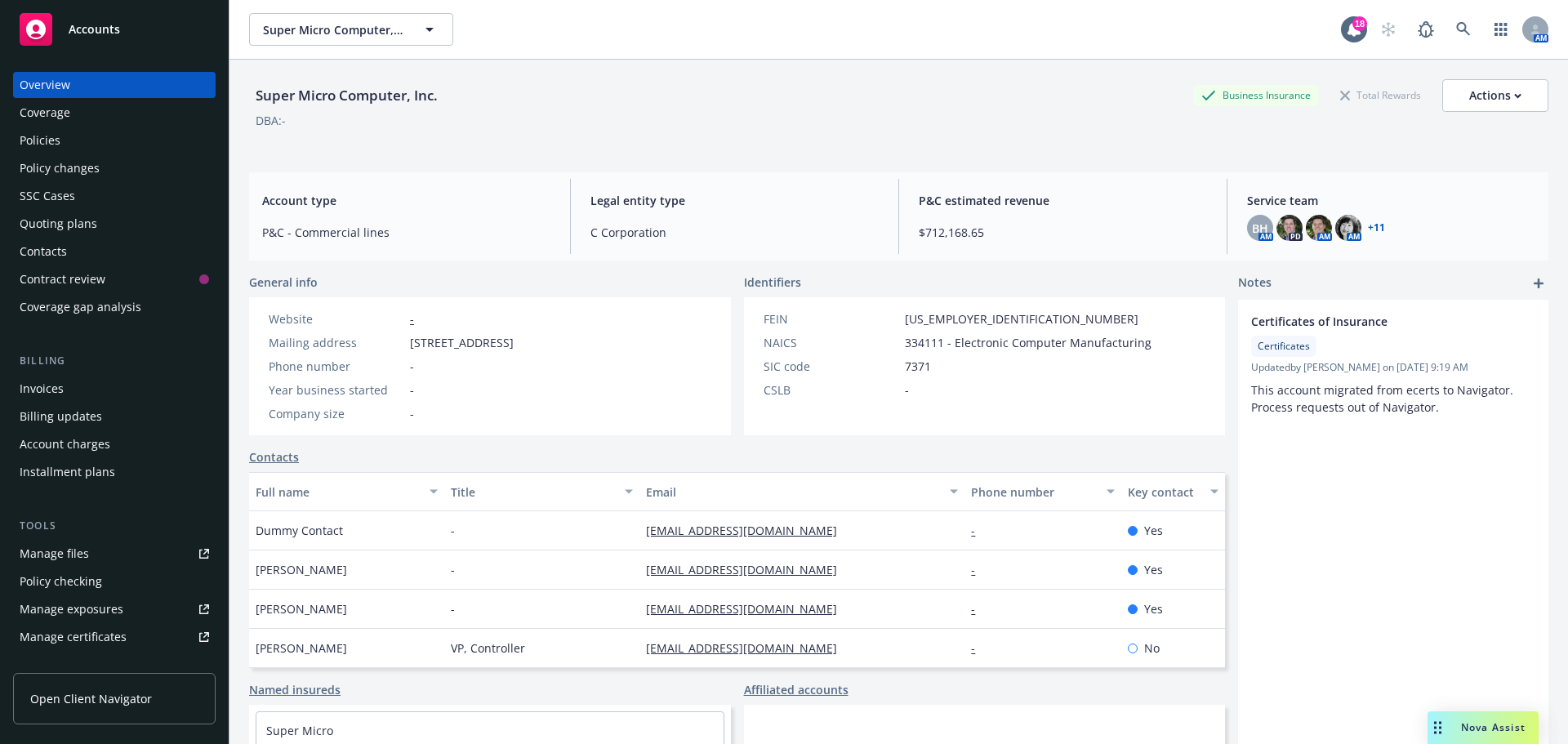
click at [94, 631] on div "Manage certificates" at bounding box center [72, 636] width 107 height 26
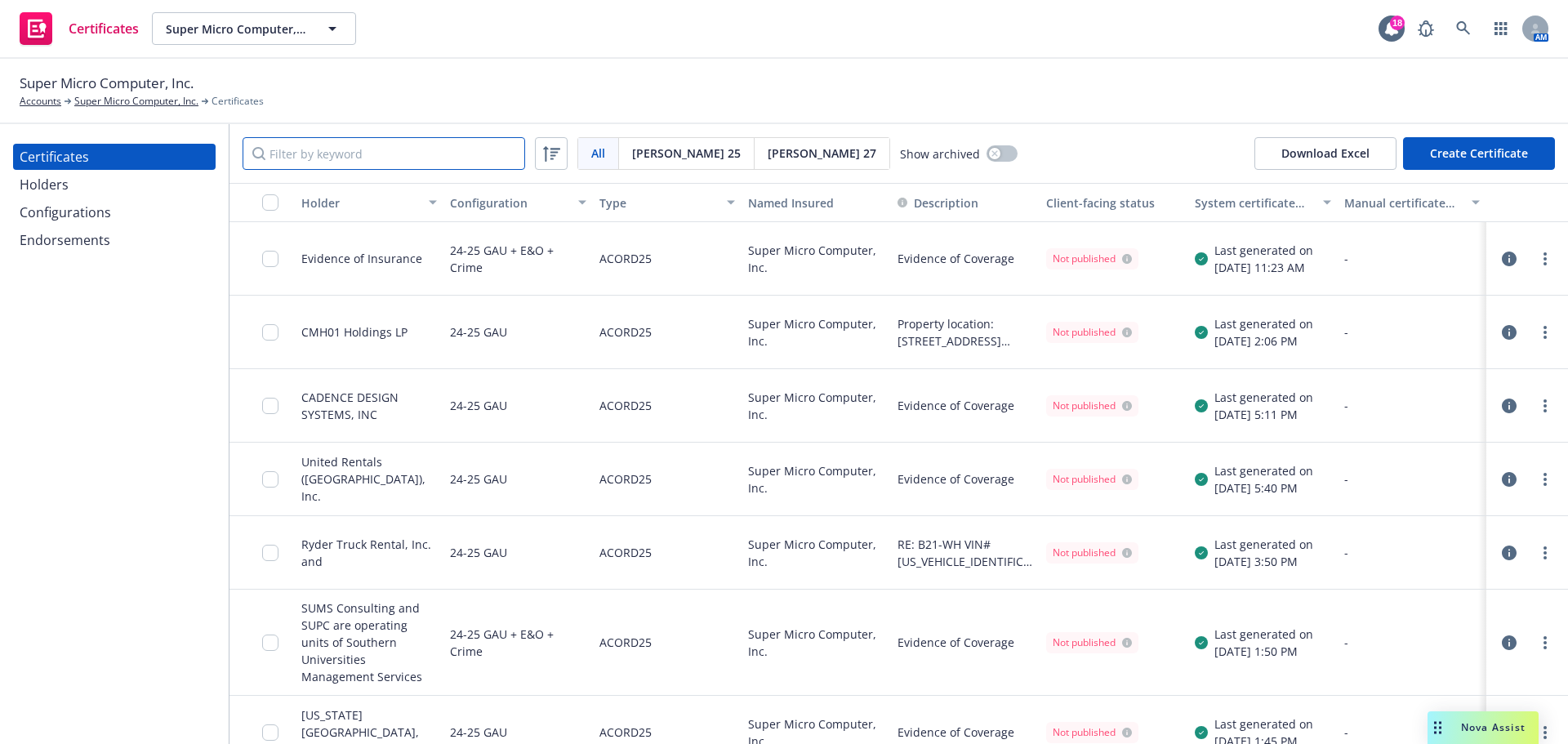
click at [317, 166] on input "Filter by keyword" at bounding box center [384, 153] width 282 height 33
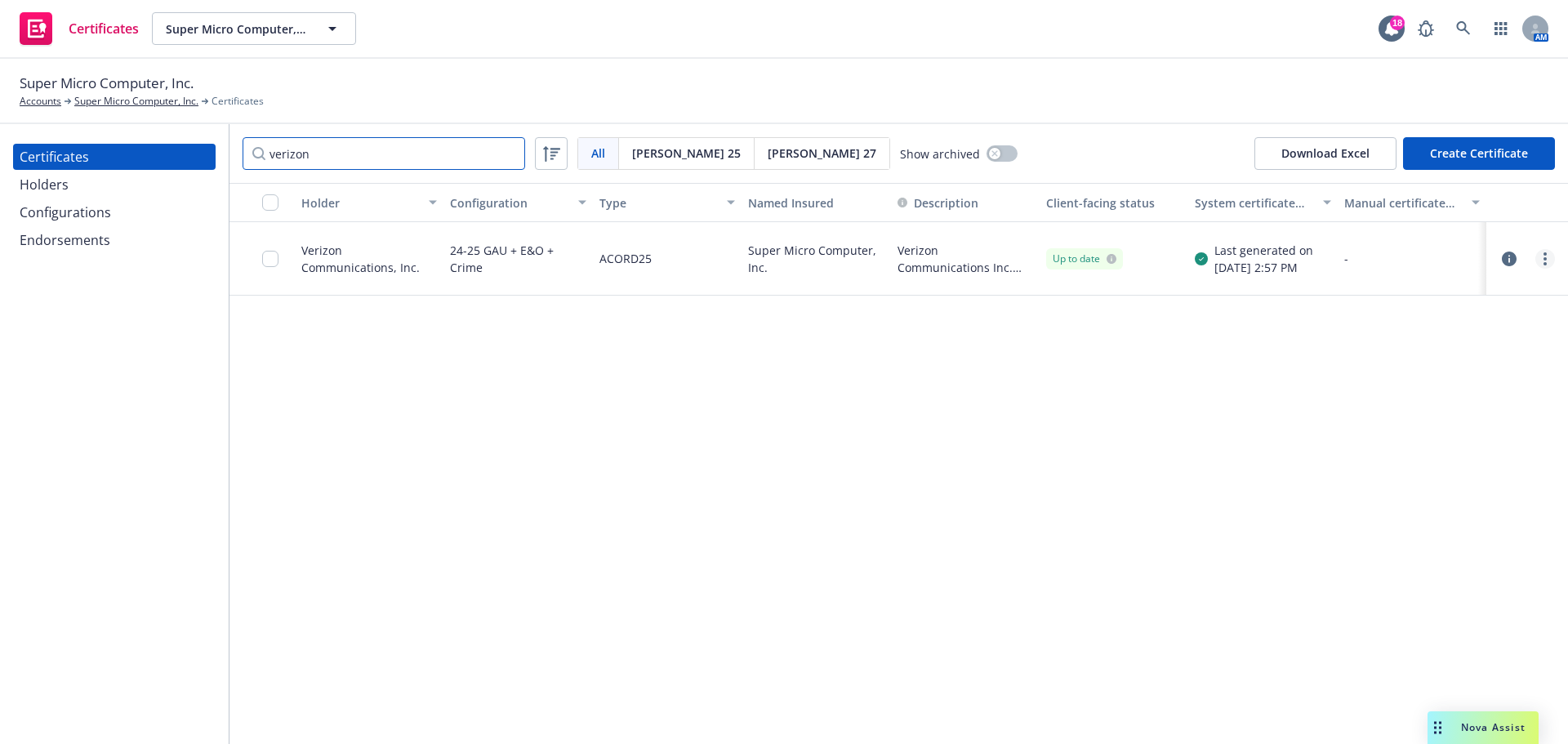
type input "verizon"
click at [1543, 258] on icon "more" at bounding box center [1545, 259] width 4 height 13
click at [1362, 548] on link "Preview a new version" at bounding box center [1422, 553] width 261 height 33
click at [1389, 8] on div "Certificates Super Micro Computer, Inc. Super Micro Computer, Inc. 18 AM" at bounding box center [784, 29] width 1568 height 59
click at [725, 240] on div "Verizon Communications, Inc. 24-25 GAU + E&O + Crime ACORD25 Super Micro Comput…" at bounding box center [898, 258] width 1339 height 73
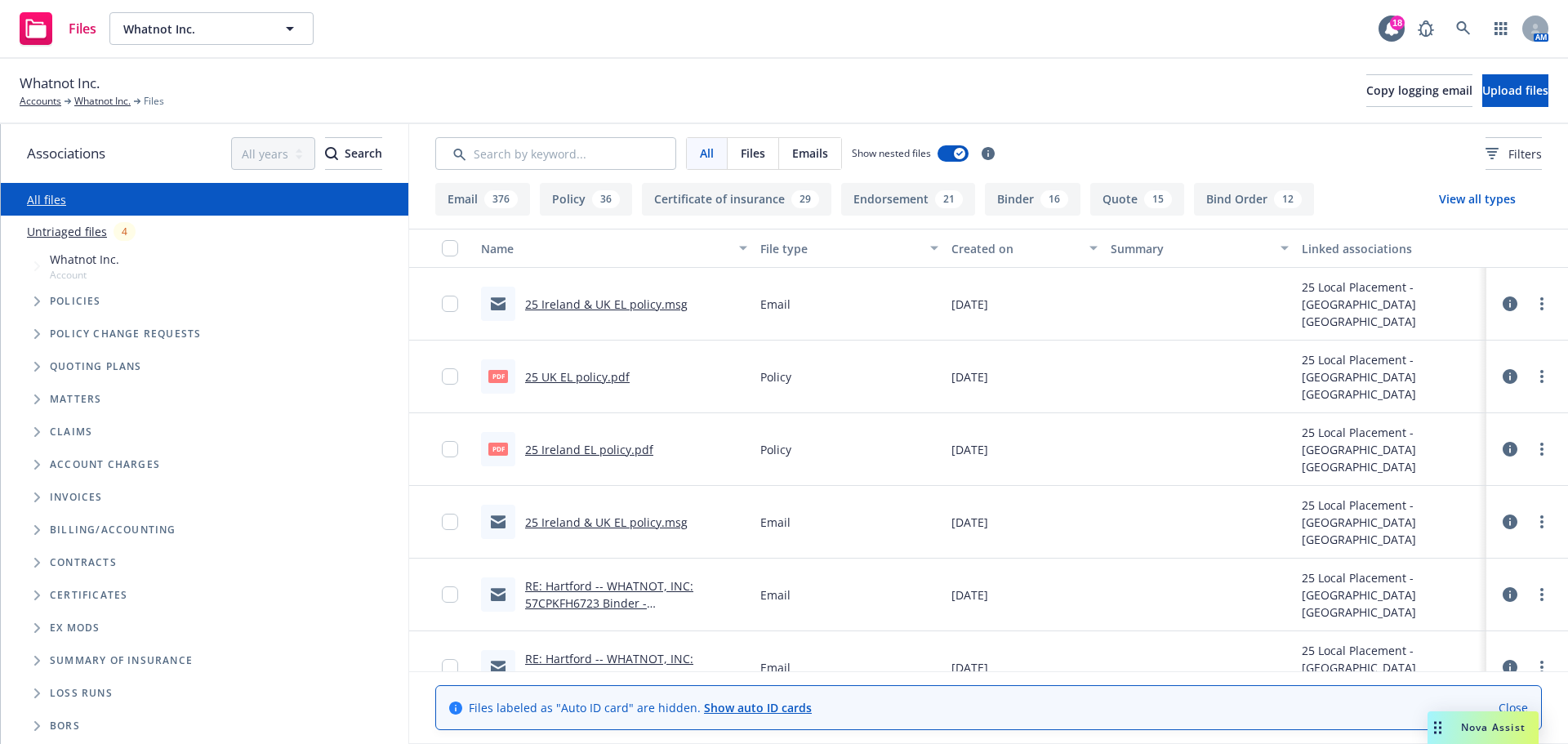
click at [625, 595] on link "RE: Hartford -- WHATNOT, INC: 57CPKFH6723 Binder - [GEOGRAPHIC_DATA] & Ireland …" at bounding box center [617, 611] width 184 height 67
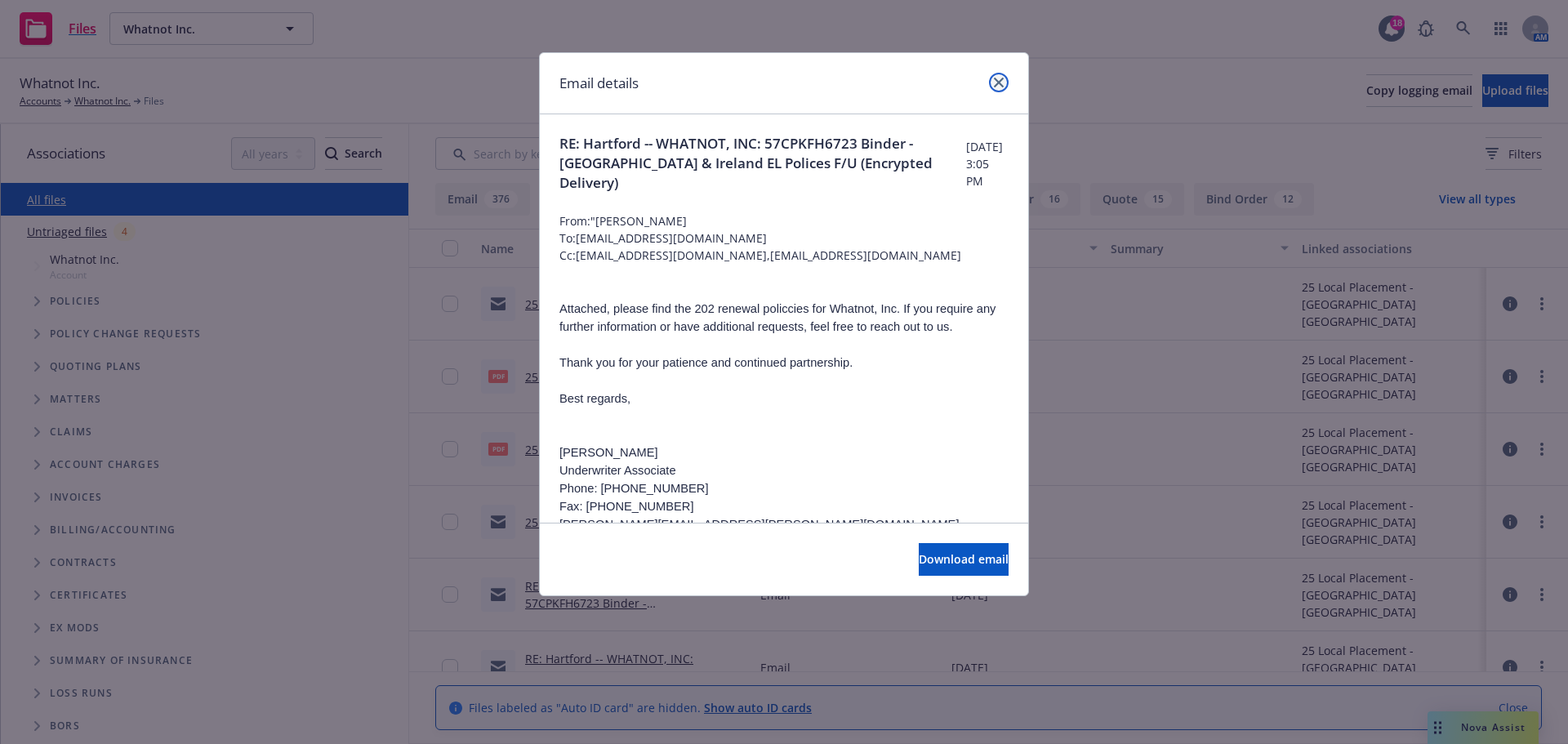
click at [1002, 81] on link "close" at bounding box center [998, 82] width 20 height 20
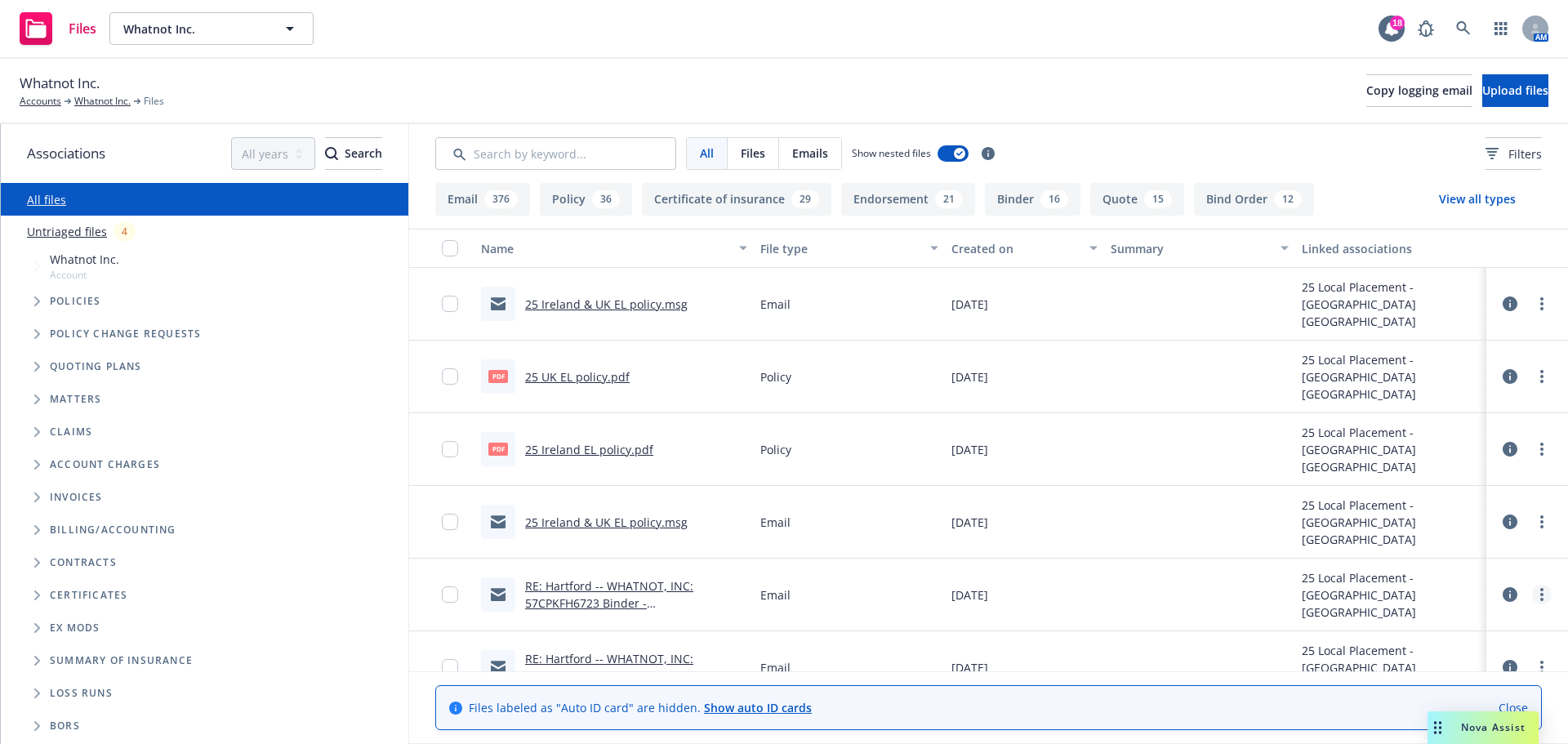
click at [1540, 596] on icon "more" at bounding box center [1542, 594] width 4 height 13
click at [1461, 629] on link "Archive" at bounding box center [1457, 627] width 163 height 33
